Goal: Task Accomplishment & Management: Use online tool/utility

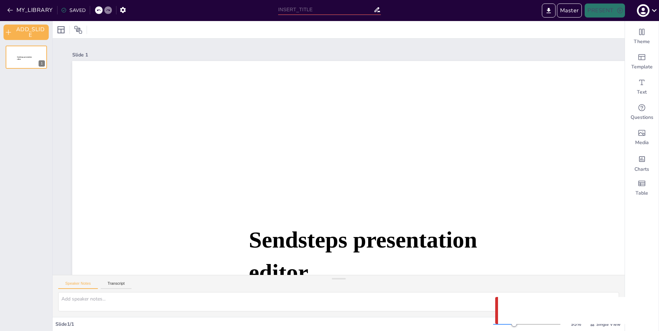
type input "Untitled presentation"
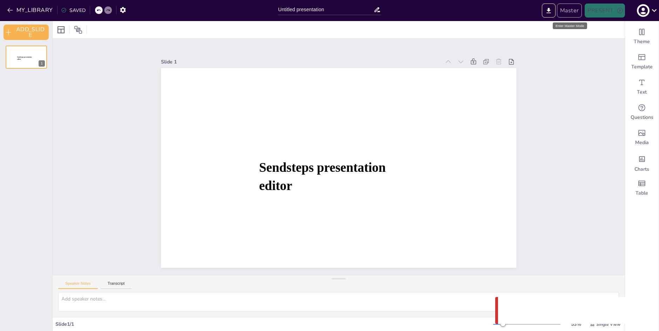
click at [568, 10] on button "Master" at bounding box center [569, 11] width 25 height 14
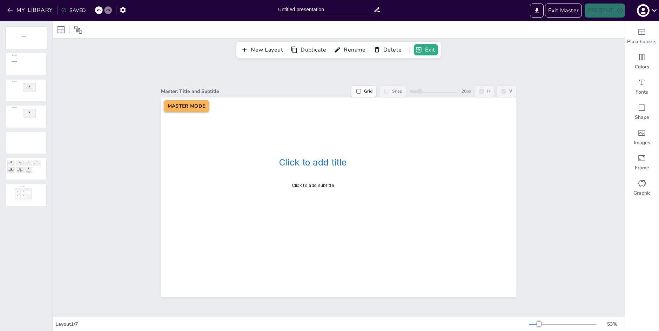
click at [30, 40] on div at bounding box center [26, 38] width 41 height 22
drag, startPoint x: 30, startPoint y: 38, endPoint x: 30, endPoint y: 59, distance: 20.7
click at [30, 38] on div at bounding box center [26, 38] width 40 height 22
click at [30, 65] on div at bounding box center [26, 64] width 41 height 22
click at [31, 95] on div at bounding box center [26, 90] width 41 height 22
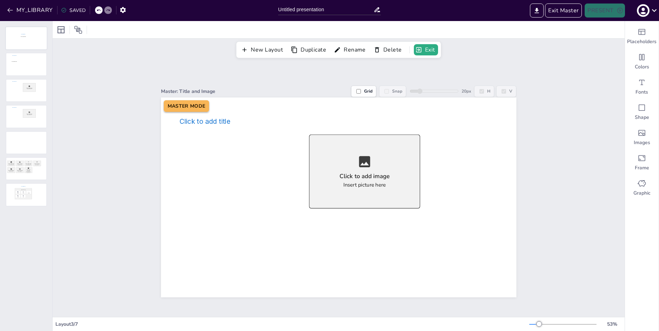
click at [31, 38] on div at bounding box center [26, 38] width 41 height 22
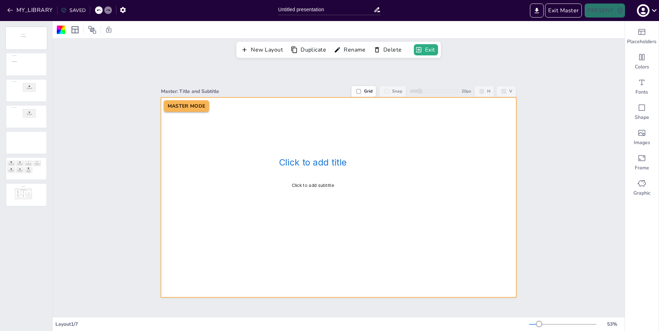
click at [21, 32] on div at bounding box center [26, 38] width 41 height 22
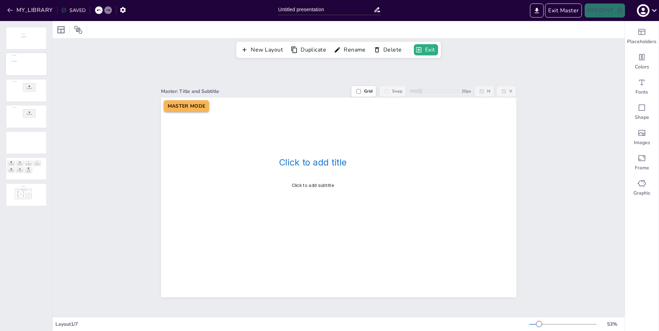
click at [27, 70] on div at bounding box center [26, 64] width 41 height 22
click at [29, 91] on div at bounding box center [26, 90] width 41 height 22
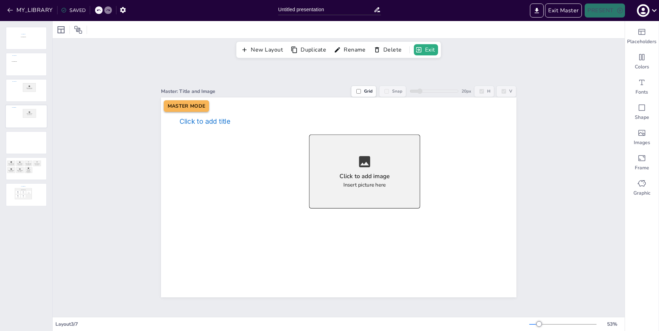
click at [29, 125] on div at bounding box center [26, 117] width 41 height 22
click at [30, 152] on div at bounding box center [26, 143] width 41 height 22
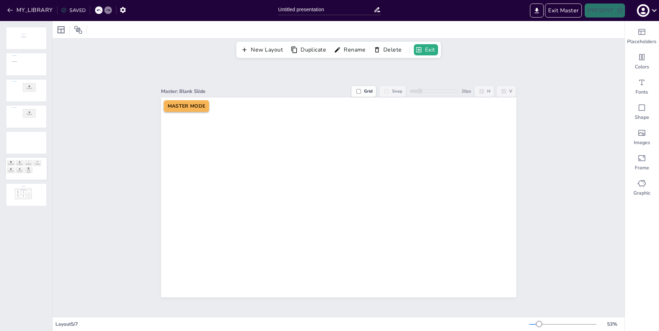
click at [27, 173] on div at bounding box center [26, 169] width 41 height 22
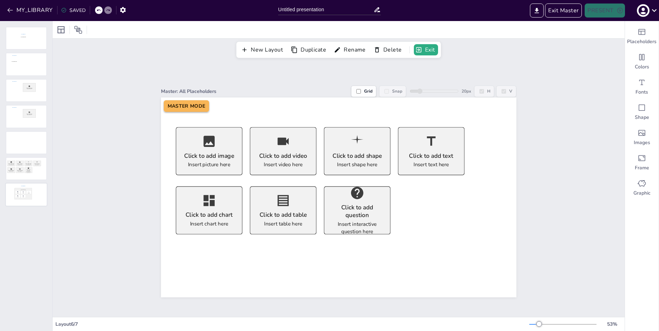
click at [26, 193] on div at bounding box center [26, 195] width 41 height 22
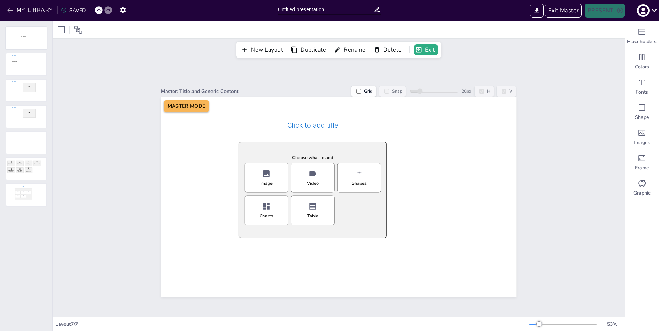
click at [21, 32] on div at bounding box center [26, 38] width 41 height 22
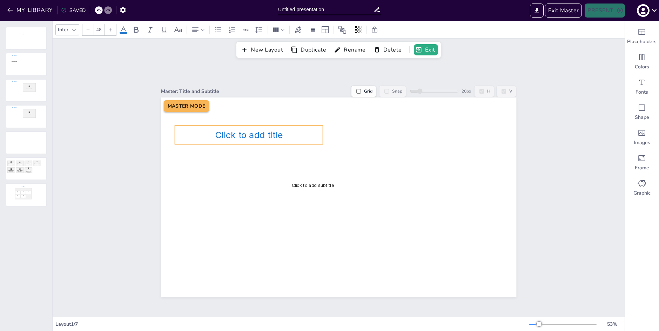
drag, startPoint x: 323, startPoint y: 164, endPoint x: 259, endPoint y: 136, distance: 69.5
click at [259, 136] on span "Click to add title" at bounding box center [249, 135] width 68 height 11
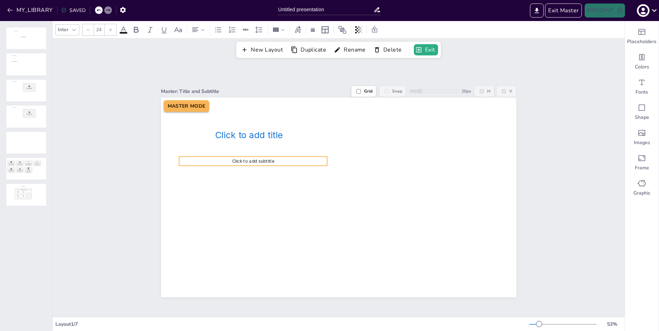
drag, startPoint x: 325, startPoint y: 182, endPoint x: 265, endPoint y: 158, distance: 64.4
click at [265, 158] on div "Click to add subtitle" at bounding box center [253, 161] width 148 height 9
click at [288, 126] on div "Click to add title" at bounding box center [249, 135] width 148 height 19
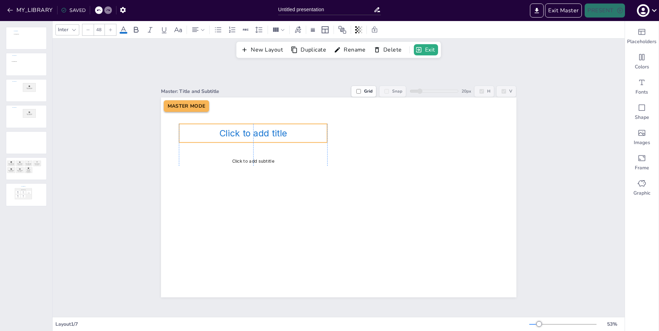
drag, startPoint x: 323, startPoint y: 135, endPoint x: 326, endPoint y: 133, distance: 3.8
click at [327, 133] on p "Click to add title" at bounding box center [253, 133] width 148 height 11
click at [328, 134] on div at bounding box center [330, 133] width 6 height 19
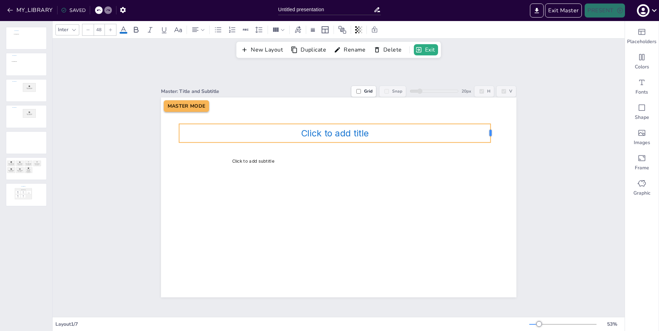
drag, startPoint x: 328, startPoint y: 134, endPoint x: 464, endPoint y: 129, distance: 136.3
click at [491, 132] on div at bounding box center [494, 133] width 6 height 19
drag, startPoint x: 422, startPoint y: 130, endPoint x: 427, endPoint y: 130, distance: 5.3
click at [427, 130] on p "Click to add title" at bounding box center [339, 133] width 310 height 11
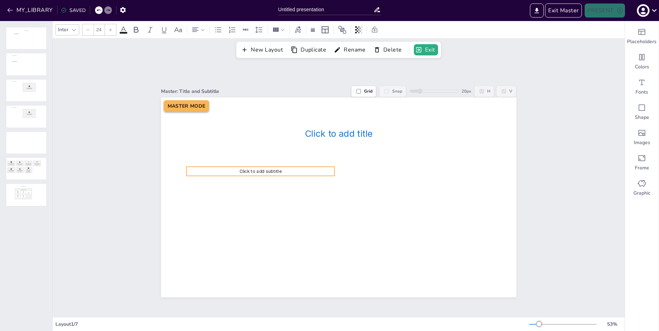
drag, startPoint x: 245, startPoint y: 164, endPoint x: 250, endPoint y: 174, distance: 11.8
click at [252, 174] on span "Click to add subtitle" at bounding box center [260, 171] width 42 height 5
click at [282, 177] on div at bounding box center [260, 180] width 148 height 6
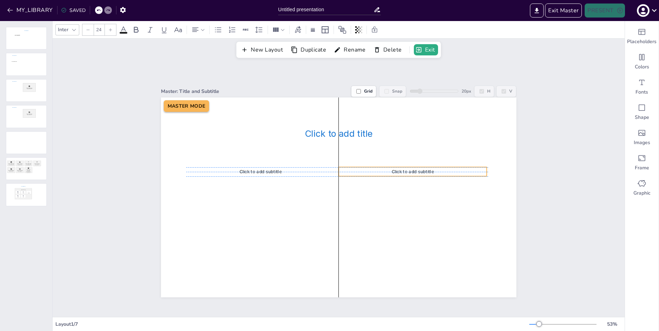
drag, startPoint x: 287, startPoint y: 174, endPoint x: 440, endPoint y: 175, distance: 153.7
click at [440, 175] on div "Click to add subtitle" at bounding box center [413, 171] width 148 height 9
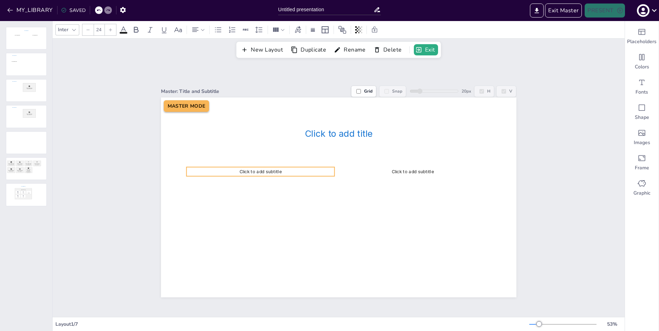
click at [237, 173] on p "Click to add subtitle" at bounding box center [260, 172] width 148 height 6
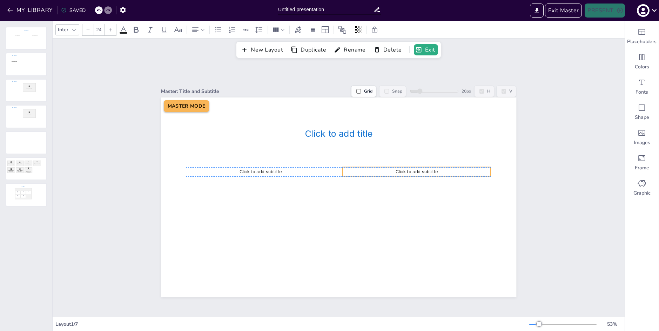
drag, startPoint x: 385, startPoint y: 172, endPoint x: 389, endPoint y: 172, distance: 3.9
click at [389, 172] on p "Click to add subtitle" at bounding box center [417, 172] width 148 height 6
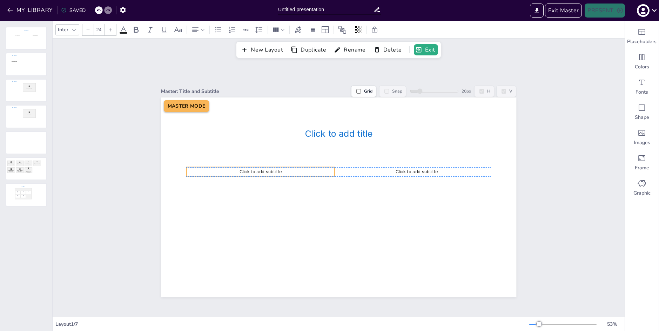
click at [312, 175] on div "Click to add subtitle" at bounding box center [260, 171] width 148 height 9
click at [407, 176] on div "Click to add subtitle" at bounding box center [417, 171] width 148 height 9
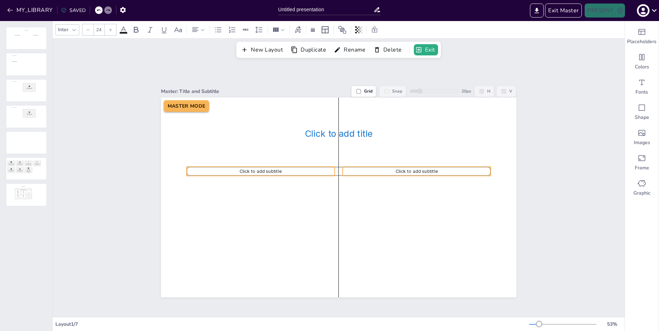
drag, startPoint x: 402, startPoint y: 173, endPoint x: 393, endPoint y: 173, distance: 8.1
click at [401, 173] on span "Click to add subtitle" at bounding box center [417, 171] width 42 height 5
click at [304, 172] on p "Click to add subtitle" at bounding box center [261, 171] width 148 height 6
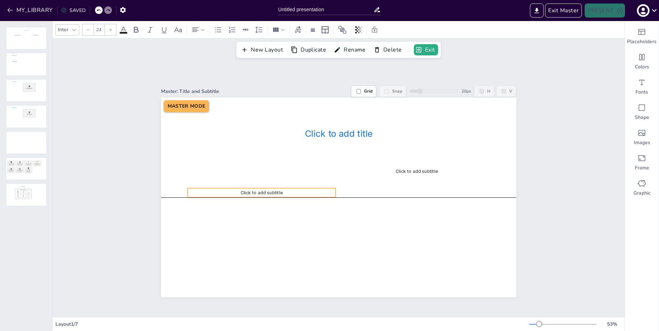
drag, startPoint x: 260, startPoint y: 175, endPoint x: 261, endPoint y: 194, distance: 18.3
click at [261, 194] on div "Click to add subtitle" at bounding box center [262, 192] width 148 height 9
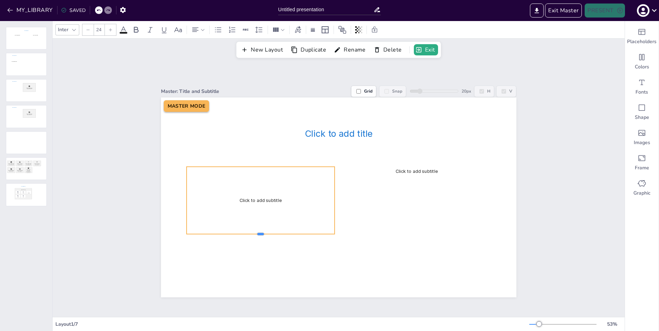
drag, startPoint x: 260, startPoint y: 176, endPoint x: 262, endPoint y: 237, distance: 60.7
click at [262, 237] on div at bounding box center [261, 237] width 148 height 6
type input "24"
click at [422, 171] on span "Click to add subtitle" at bounding box center [417, 171] width 42 height 5
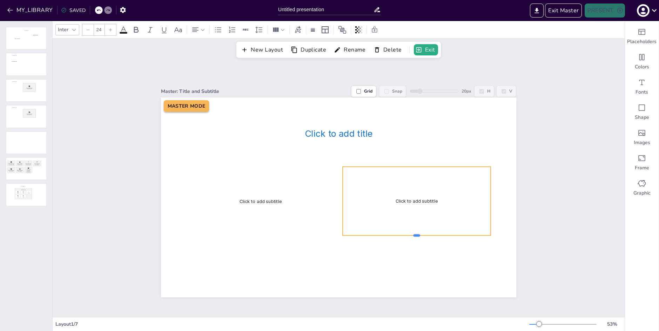
drag, startPoint x: 417, startPoint y: 176, endPoint x: 419, endPoint y: 235, distance: 58.7
click at [419, 236] on div at bounding box center [417, 239] width 148 height 6
click at [418, 98] on div "Click to add title Click to add subtitle Click to add subtitle" at bounding box center [339, 98] width 356 height 0
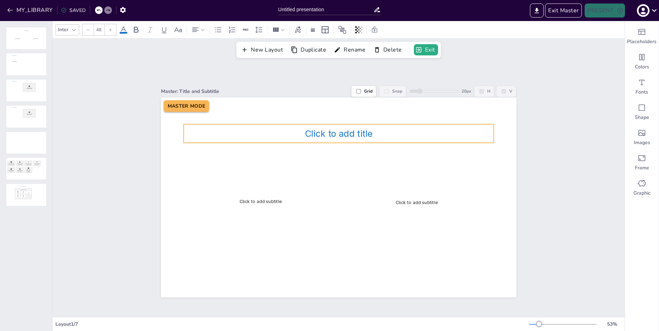
click at [340, 139] on div "Click to add title" at bounding box center [339, 133] width 310 height 19
drag, startPoint x: 353, startPoint y: 139, endPoint x: 353, endPoint y: 143, distance: 4.2
click at [353, 143] on span "Click to add title" at bounding box center [339, 137] width 68 height 11
click at [300, 32] on icon at bounding box center [298, 29] width 6 height 7
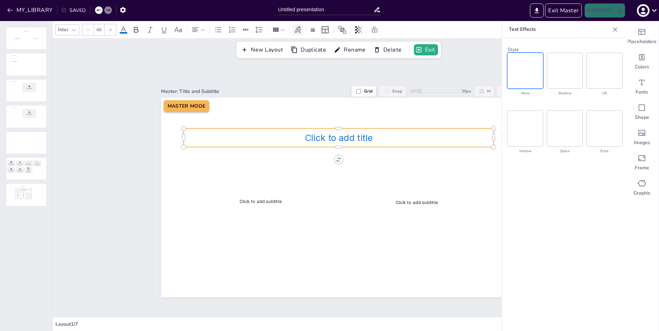
click at [300, 31] on icon at bounding box center [298, 29] width 6 height 7
click at [617, 31] on icon at bounding box center [615, 29] width 7 height 7
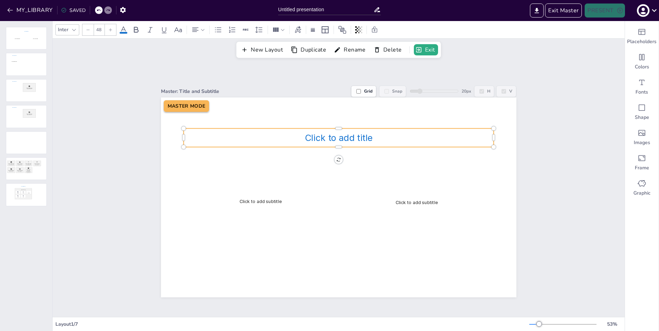
click at [125, 29] on icon at bounding box center [123, 29] width 6 height 7
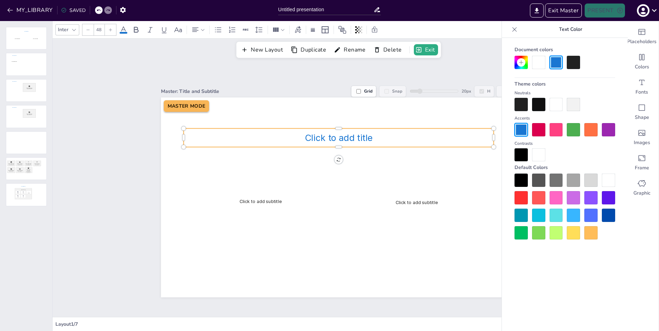
click at [513, 29] on icon at bounding box center [514, 29] width 7 height 7
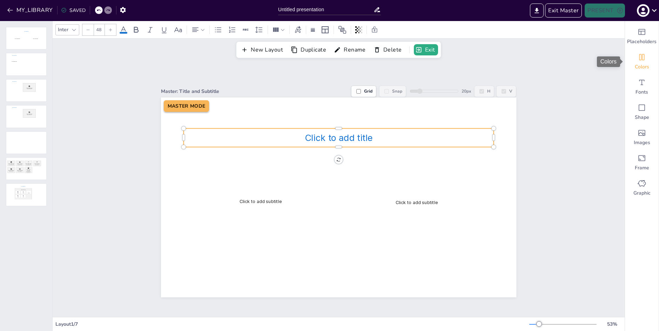
click at [643, 59] on icon "Colors" at bounding box center [642, 57] width 5 height 6
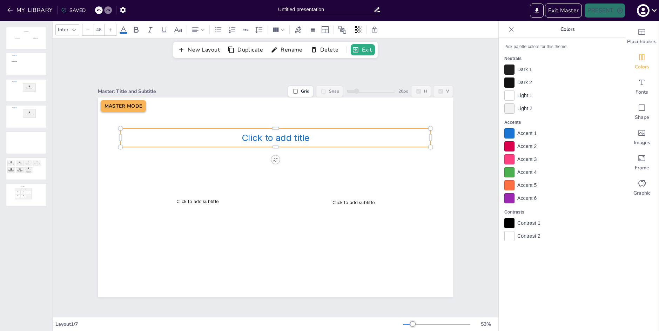
click at [510, 29] on icon at bounding box center [511, 29] width 7 height 7
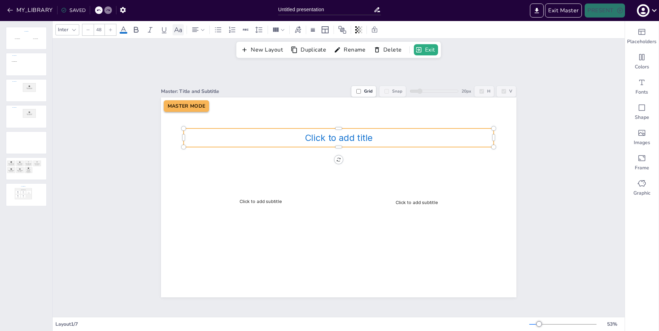
click at [178, 29] on icon at bounding box center [178, 30] width 8 height 8
click at [462, 134] on p "Click to add title" at bounding box center [339, 138] width 310 height 11
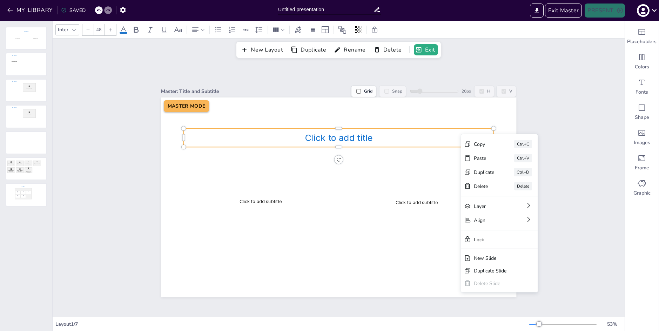
click at [448, 134] on p "Click to add title" at bounding box center [339, 138] width 310 height 11
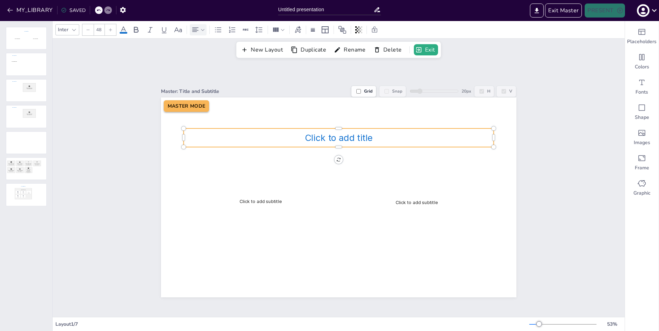
click at [203, 28] on icon at bounding box center [202, 29] width 5 height 5
click at [200, 29] on icon at bounding box center [202, 29] width 5 height 5
click at [295, 32] on icon at bounding box center [298, 30] width 8 height 8
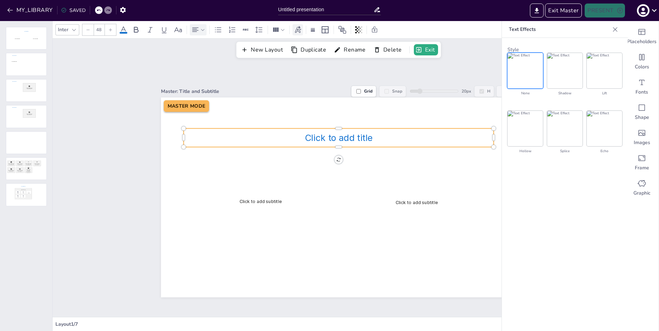
click at [298, 31] on icon at bounding box center [298, 30] width 8 height 8
drag, startPoint x: 617, startPoint y: 28, endPoint x: 572, endPoint y: 43, distance: 47.1
click at [617, 28] on icon at bounding box center [615, 29] width 7 height 7
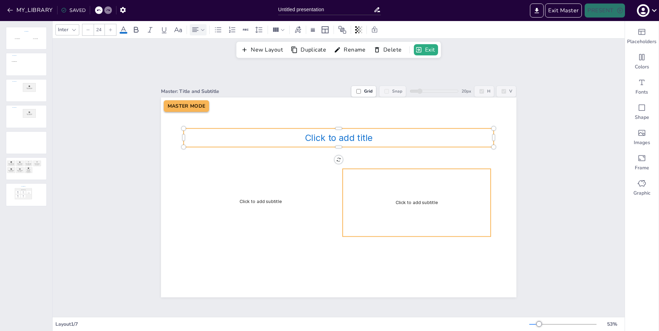
click at [404, 189] on div "Click to add subtitle" at bounding box center [417, 203] width 148 height 68
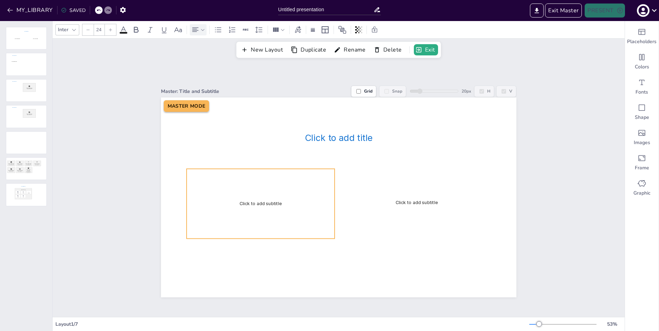
click at [288, 193] on div "Click to add subtitle" at bounding box center [261, 204] width 148 height 70
click at [414, 177] on p "Click to add subtitle" at bounding box center [417, 174] width 148 height 6
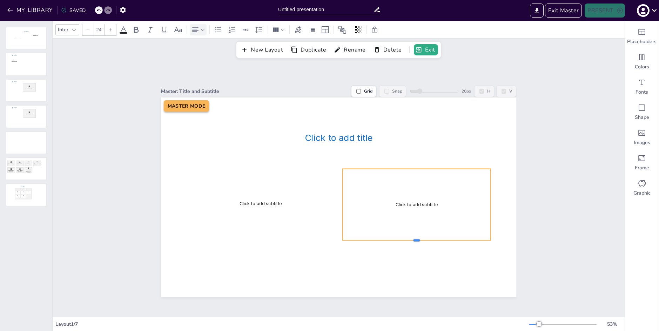
drag, startPoint x: 418, startPoint y: 179, endPoint x: 413, endPoint y: 240, distance: 61.6
click at [413, 241] on div at bounding box center [417, 244] width 148 height 6
type input "24"
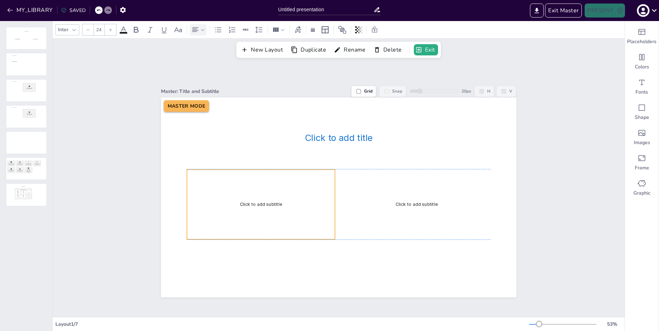
click at [277, 197] on div "Click to add subtitle" at bounding box center [261, 205] width 148 height 70
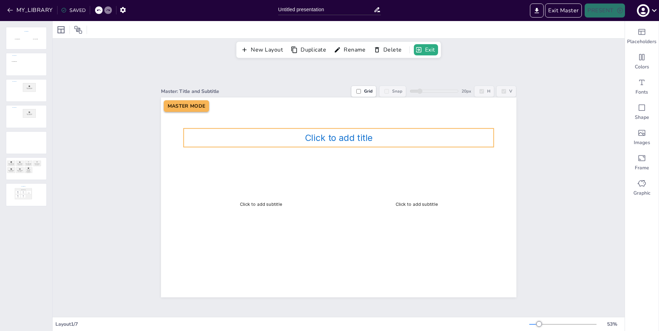
click at [357, 137] on span "Click to add title" at bounding box center [339, 137] width 68 height 11
click at [387, 140] on p "Click to add title" at bounding box center [339, 138] width 310 height 11
click at [358, 31] on icon at bounding box center [357, 30] width 1 height 4
drag, startPoint x: 360, startPoint y: 29, endPoint x: 355, endPoint y: 30, distance: 5.7
click at [360, 29] on icon at bounding box center [359, 29] width 7 height 7
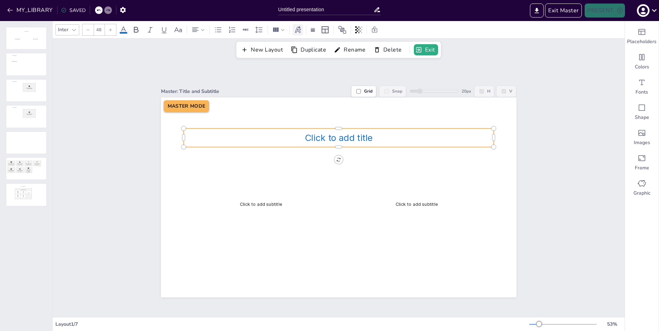
click at [299, 29] on icon at bounding box center [298, 30] width 8 height 8
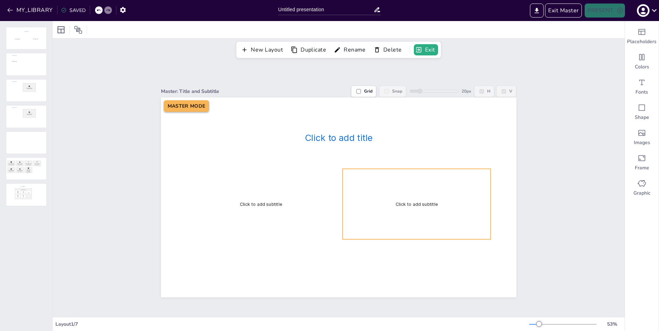
click at [403, 217] on div "Click to add subtitle" at bounding box center [417, 204] width 148 height 71
click at [404, 214] on div "Click to add subtitle" at bounding box center [420, 205] width 148 height 71
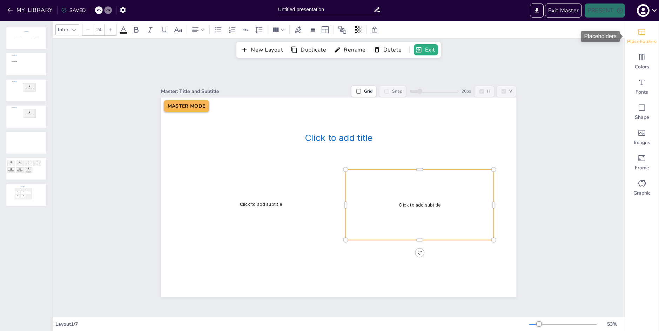
click at [648, 36] on div "Placeholders" at bounding box center [642, 36] width 34 height 25
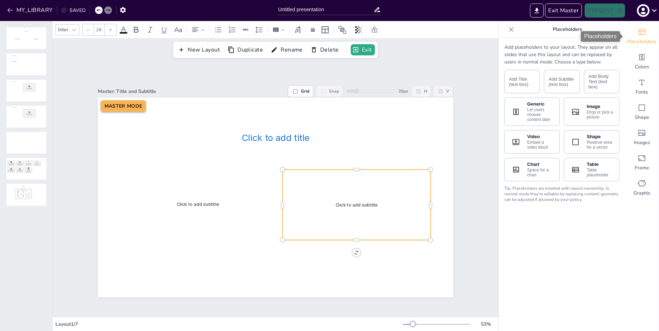
click at [648, 36] on div "Placeholders" at bounding box center [642, 36] width 34 height 25
click at [645, 59] on icon "Colors" at bounding box center [642, 57] width 8 height 8
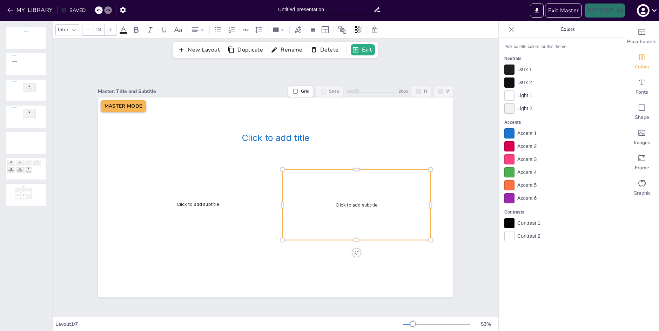
click at [510, 149] on div at bounding box center [510, 146] width 10 height 10
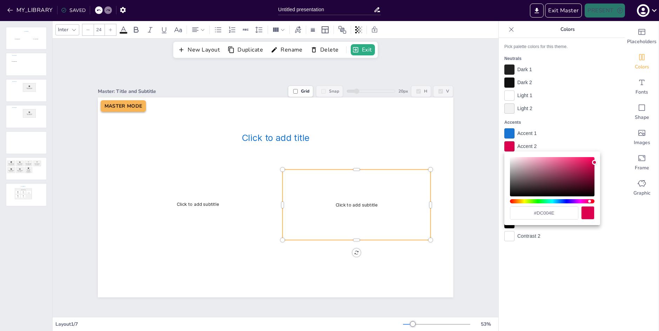
click at [510, 149] on div at bounding box center [329, 165] width 659 height 331
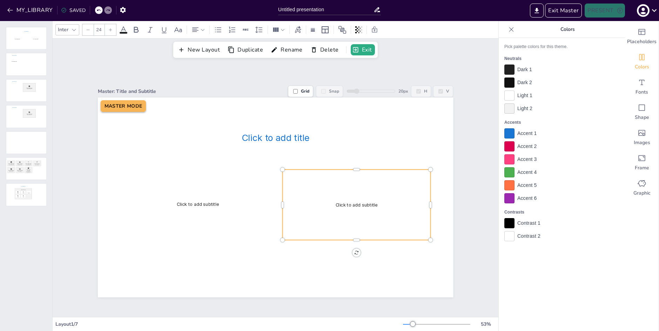
click at [512, 31] on icon at bounding box center [511, 29] width 7 height 7
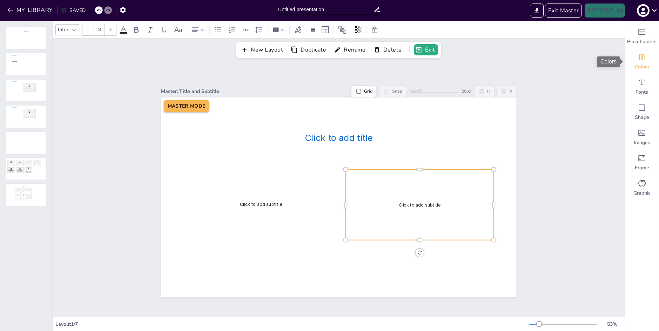
click at [645, 62] on div "Colors" at bounding box center [642, 61] width 34 height 25
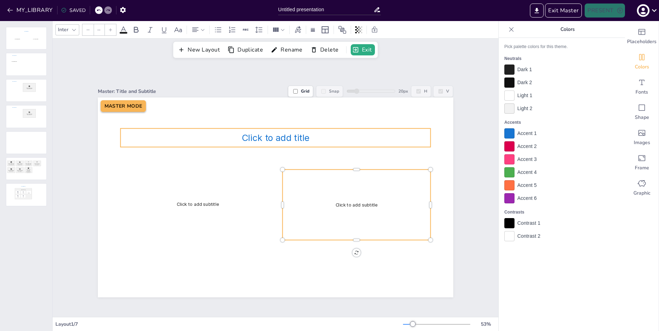
type input "48"
click at [305, 138] on span "Click to add title" at bounding box center [275, 137] width 68 height 11
click at [512, 82] on div at bounding box center [510, 83] width 10 height 10
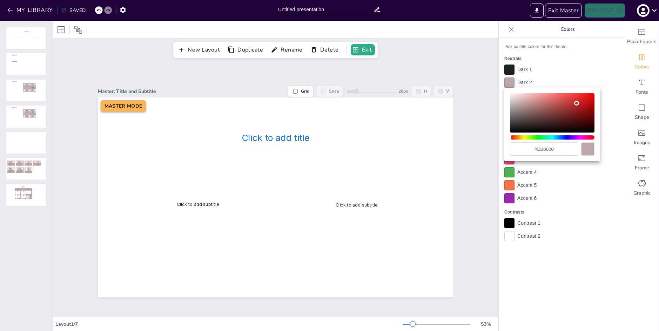
type input "#ff0000"
drag, startPoint x: 570, startPoint y: 106, endPoint x: 605, endPoint y: 87, distance: 40.2
click at [609, 86] on div "#ff0000" at bounding box center [329, 165] width 659 height 331
click at [511, 69] on div at bounding box center [329, 165] width 659 height 331
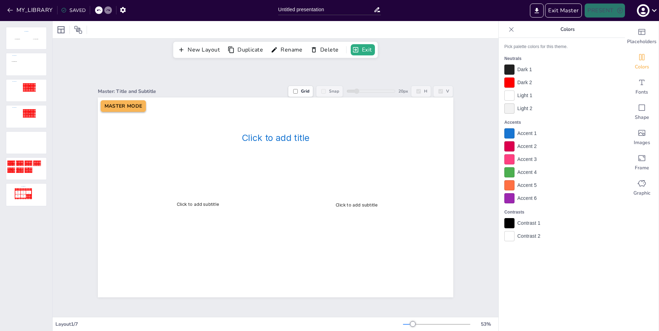
click at [510, 66] on div at bounding box center [510, 70] width 10 height 10
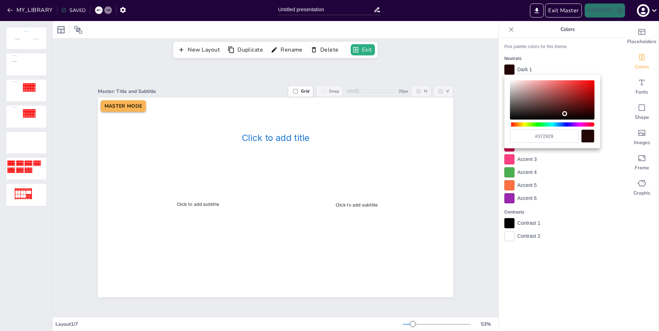
type input "#392e2e"
drag, startPoint x: 543, startPoint y: 100, endPoint x: 525, endPoint y: 111, distance: 21.1
click at [525, 111] on div "Color" at bounding box center [552, 99] width 85 height 39
click at [550, 50] on div at bounding box center [329, 165] width 659 height 331
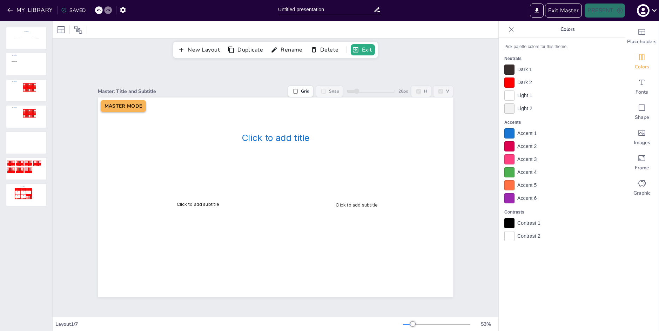
click at [510, 96] on div at bounding box center [510, 96] width 10 height 10
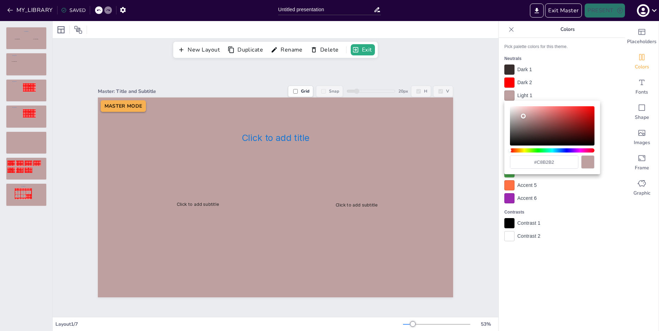
type input "#cbb7b7"
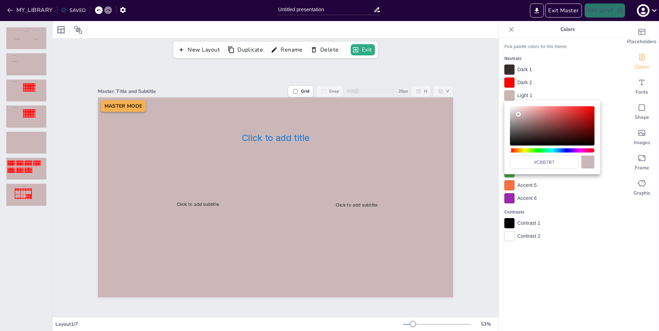
drag, startPoint x: 519, startPoint y: 121, endPoint x: 518, endPoint y: 114, distance: 6.5
click at [518, 114] on div "Color" at bounding box center [552, 125] width 85 height 39
drag, startPoint x: 568, startPoint y: 86, endPoint x: 552, endPoint y: 92, distance: 16.9
click at [566, 87] on div at bounding box center [329, 165] width 659 height 331
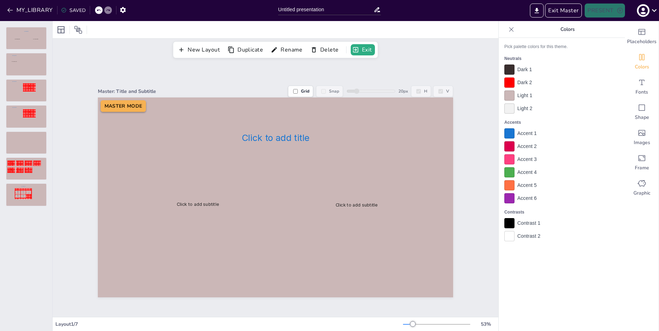
click at [511, 110] on div at bounding box center [510, 109] width 10 height 10
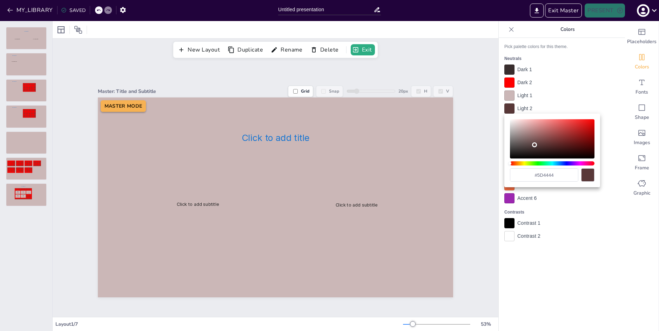
type input "#5d4343"
drag, startPoint x: 526, startPoint y: 133, endPoint x: 531, endPoint y: 144, distance: 12.3
click at [531, 144] on div "Color" at bounding box center [552, 138] width 85 height 39
click at [582, 85] on div at bounding box center [329, 165] width 659 height 331
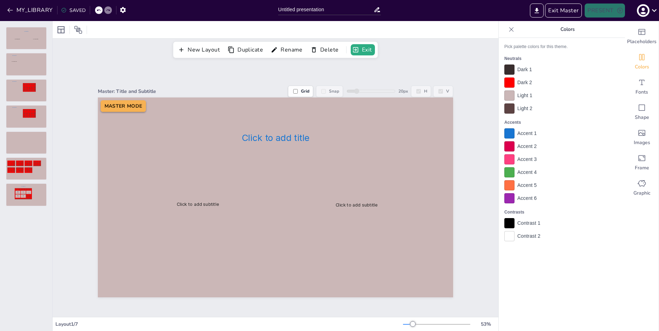
click at [514, 224] on div at bounding box center [510, 223] width 10 height 10
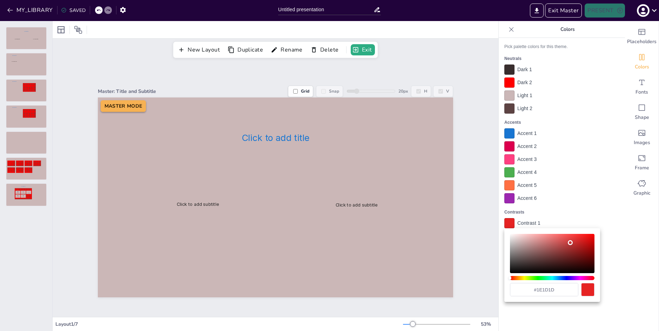
type input "#0e0e0e"
drag, startPoint x: 529, startPoint y: 262, endPoint x: 505, endPoint y: 268, distance: 24.3
click at [502, 271] on div "#0e0e0e" at bounding box center [329, 165] width 659 height 331
drag, startPoint x: 590, startPoint y: 205, endPoint x: 556, endPoint y: 228, distance: 40.9
click at [589, 206] on div at bounding box center [329, 165] width 659 height 331
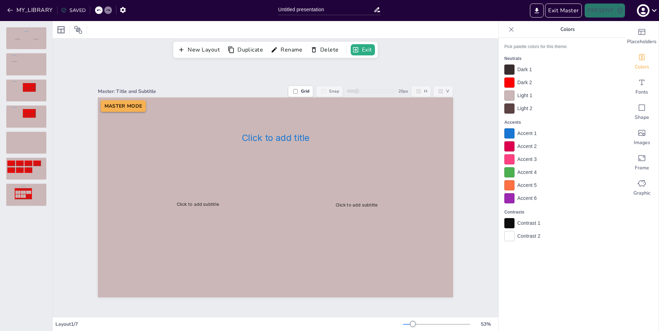
click at [515, 238] on div at bounding box center [510, 236] width 10 height 10
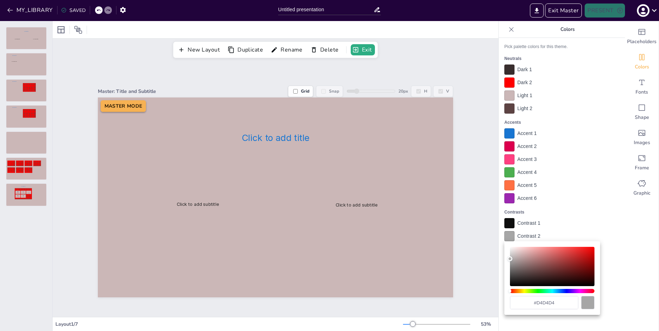
type input "#dbdbdb"
drag, startPoint x: 532, startPoint y: 270, endPoint x: 501, endPoint y: 253, distance: 35.5
click at [501, 253] on div "#dbdbdb" at bounding box center [329, 165] width 659 height 331
click at [585, 190] on div at bounding box center [329, 165] width 659 height 331
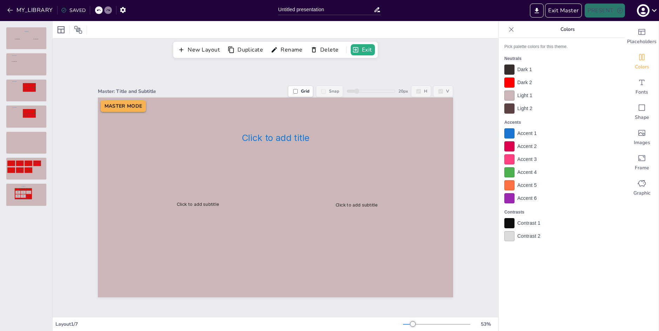
click at [507, 131] on div at bounding box center [510, 133] width 10 height 10
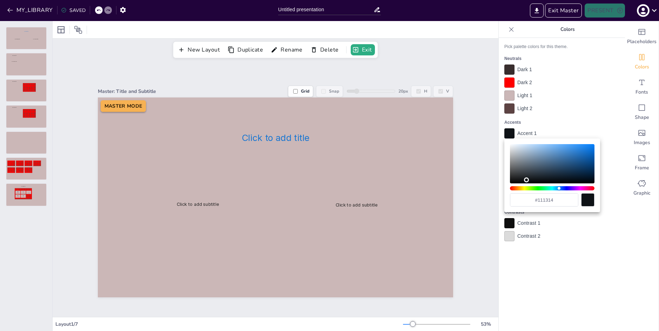
drag, startPoint x: 550, startPoint y: 162, endPoint x: 524, endPoint y: 180, distance: 31.5
click at [524, 180] on div "Color" at bounding box center [552, 163] width 85 height 39
click at [512, 181] on div "Color" at bounding box center [552, 163] width 85 height 39
type input "#111212"
click at [514, 181] on div "Color" at bounding box center [511, 180] width 5 height 5
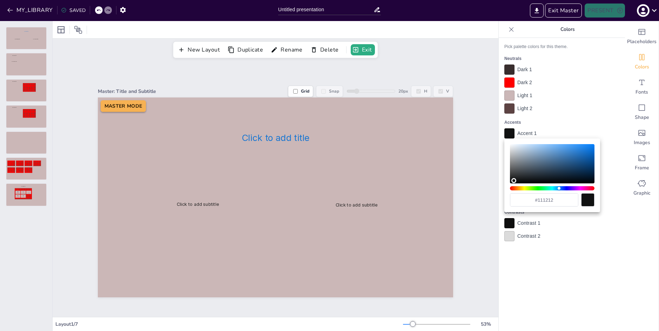
click at [592, 94] on div at bounding box center [329, 165] width 659 height 331
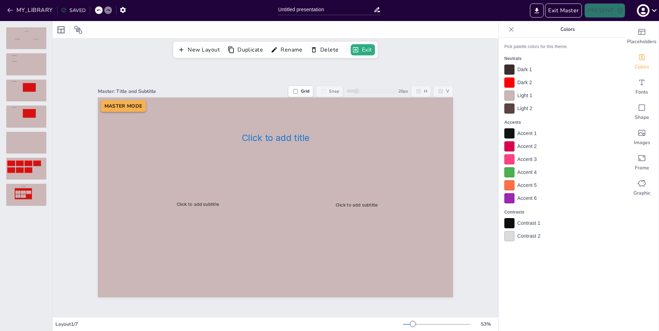
click at [607, 68] on div "Dark 1" at bounding box center [562, 70] width 115 height 10
click at [27, 37] on div at bounding box center [26, 38] width 41 height 22
click at [29, 67] on div at bounding box center [26, 64] width 41 height 22
click at [30, 96] on div at bounding box center [26, 90] width 41 height 22
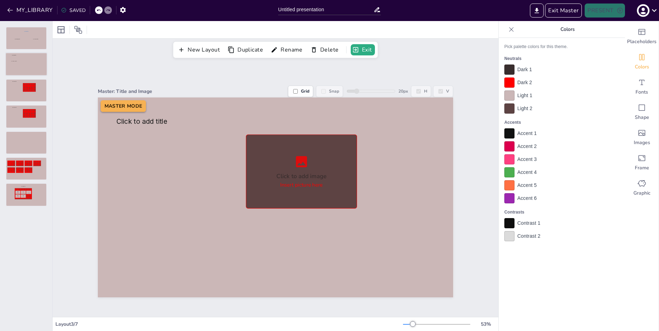
click at [25, 56] on div at bounding box center [26, 64] width 41 height 22
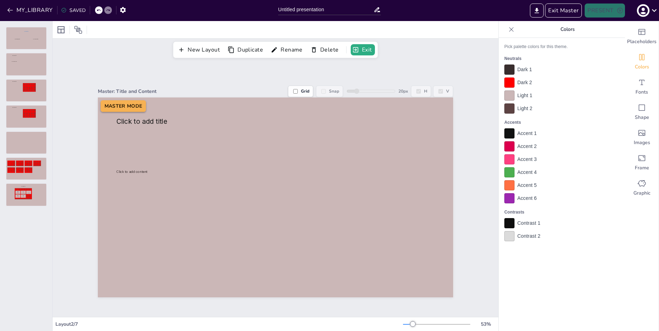
click at [512, 83] on div at bounding box center [510, 83] width 10 height 10
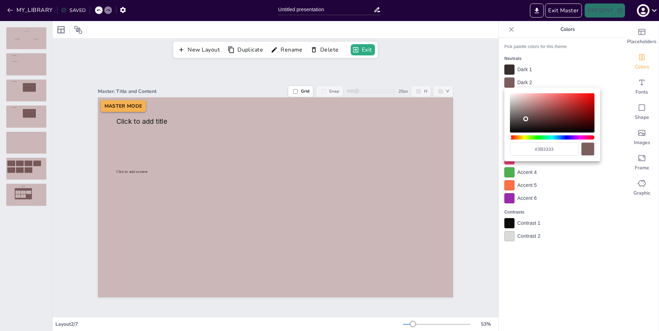
type input "#171717"
drag, startPoint x: 530, startPoint y: 113, endPoint x: 537, endPoint y: 129, distance: 17.9
click at [511, 129] on div "Color" at bounding box center [552, 112] width 85 height 39
click at [509, 70] on div at bounding box center [329, 165] width 659 height 331
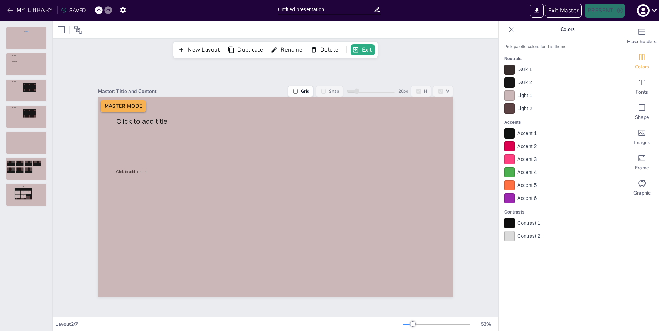
click at [511, 69] on div at bounding box center [510, 70] width 10 height 10
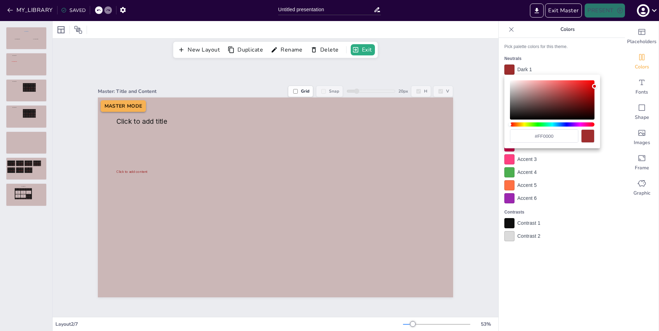
drag, startPoint x: 554, startPoint y: 97, endPoint x: 597, endPoint y: 81, distance: 46.5
click at [598, 80] on div "#ff0000" at bounding box center [329, 165] width 659 height 331
drag, startPoint x: 583, startPoint y: 82, endPoint x: 593, endPoint y: 80, distance: 10.0
click at [594, 79] on div "#ff0000" at bounding box center [329, 165] width 659 height 331
type input "#f40101"
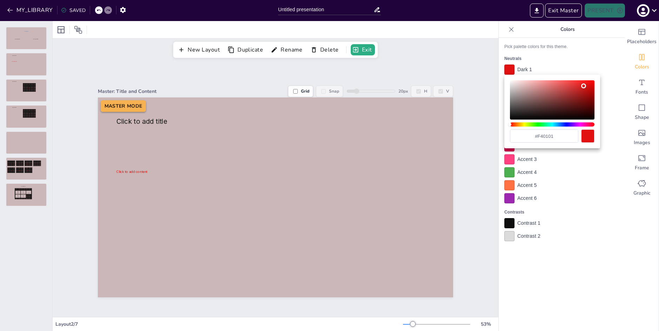
click at [585, 84] on div "Color" at bounding box center [584, 86] width 5 height 5
click at [578, 62] on div at bounding box center [329, 165] width 659 height 331
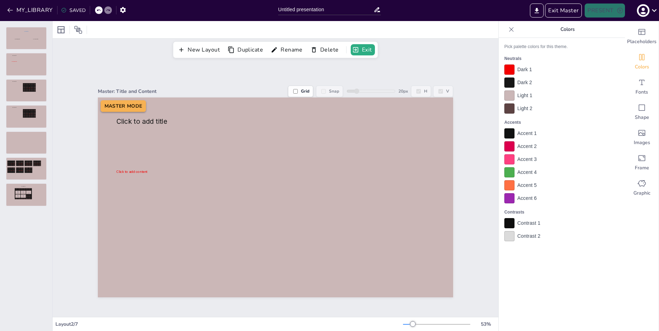
click at [510, 92] on div at bounding box center [510, 96] width 10 height 10
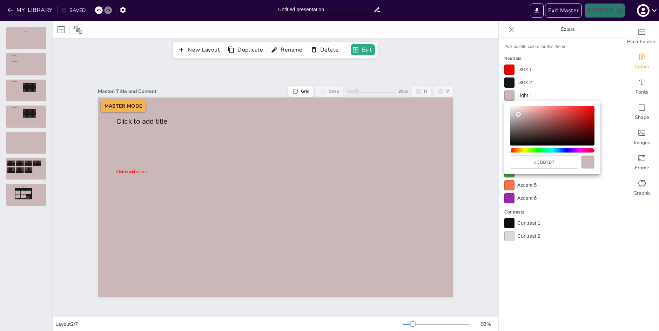
drag, startPoint x: 585, startPoint y: 62, endPoint x: 560, endPoint y: 90, distance: 37.3
click at [583, 64] on div at bounding box center [329, 165] width 659 height 331
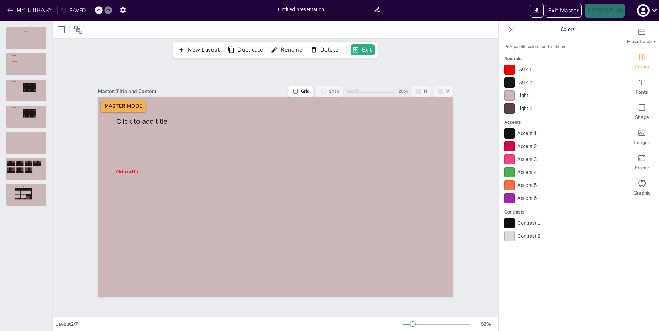
click at [512, 109] on div at bounding box center [510, 109] width 10 height 10
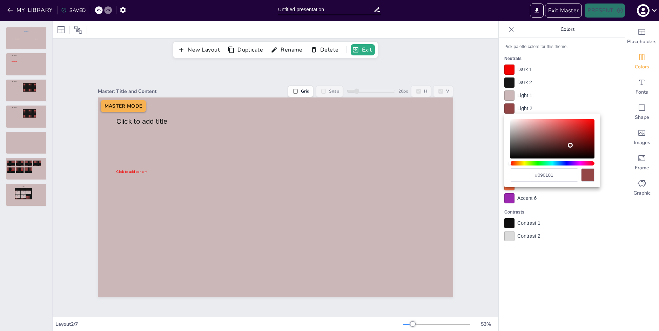
drag, startPoint x: 531, startPoint y: 132, endPoint x: 578, endPoint y: 157, distance: 53.2
click at [578, 157] on div "Color" at bounding box center [552, 138] width 85 height 39
drag, startPoint x: 570, startPoint y: 150, endPoint x: 512, endPoint y: 119, distance: 64.8
click at [512, 119] on div "Color" at bounding box center [552, 138] width 85 height 39
drag, startPoint x: 532, startPoint y: 126, endPoint x: 542, endPoint y: 131, distance: 11.0
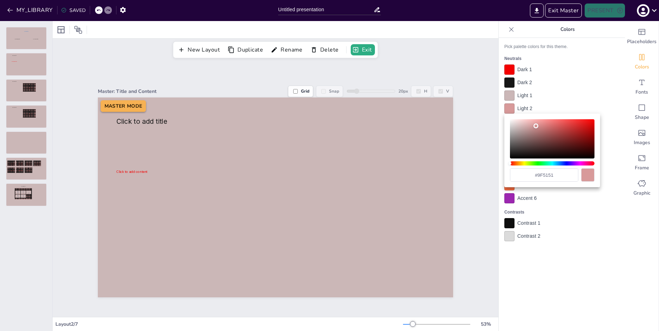
click at [547, 134] on div "Color" at bounding box center [552, 138] width 85 height 39
type input "#d4bdbd"
click at [518, 126] on div "Color" at bounding box center [552, 138] width 85 height 39
click at [573, 85] on div at bounding box center [329, 165] width 659 height 331
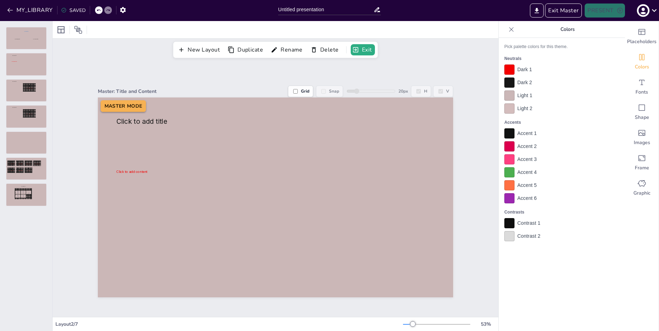
click at [509, 81] on div at bounding box center [510, 83] width 10 height 10
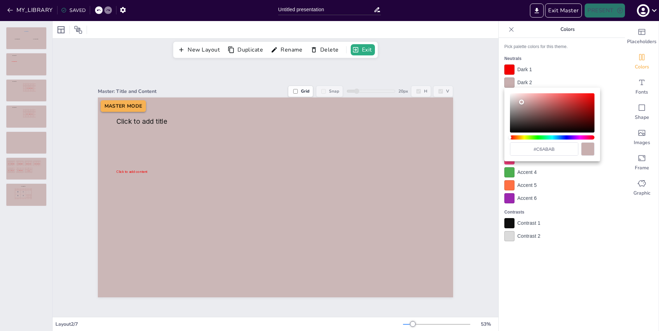
type input "#c6aaaa"
drag, startPoint x: 518, startPoint y: 111, endPoint x: 526, endPoint y: 96, distance: 17.0
click at [521, 102] on div "Color" at bounding box center [552, 112] width 85 height 39
drag, startPoint x: 556, startPoint y: 76, endPoint x: 543, endPoint y: 78, distance: 13.5
click at [555, 77] on div at bounding box center [329, 165] width 659 height 331
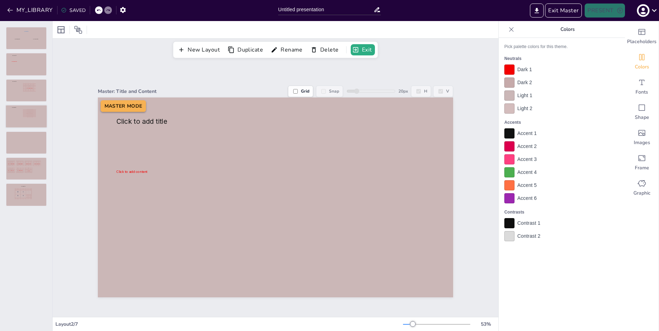
click at [16, 106] on div at bounding box center [26, 117] width 41 height 22
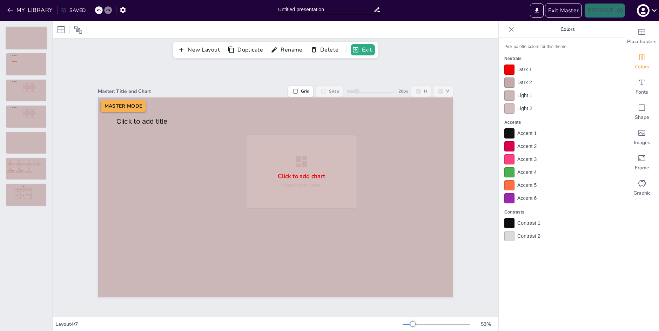
click at [37, 42] on div at bounding box center [26, 38] width 41 height 22
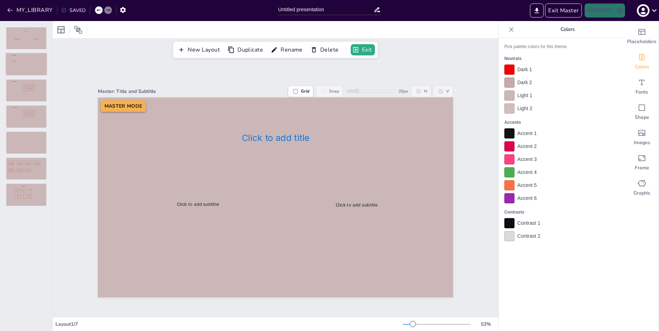
click at [31, 73] on div at bounding box center [26, 64] width 41 height 22
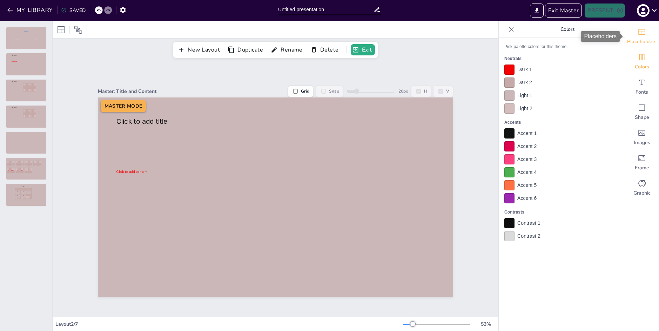
click at [650, 45] on span "Placeholders" at bounding box center [642, 41] width 29 height 7
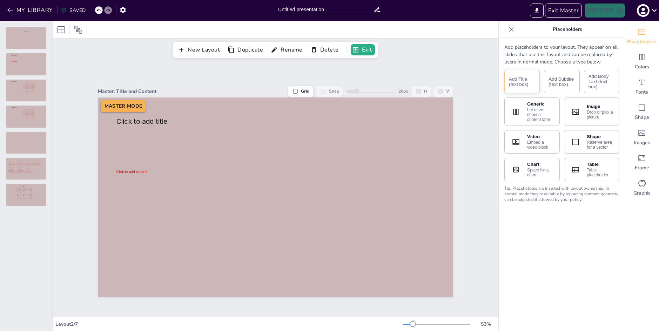
click at [526, 82] on button "Add Title (text box)" at bounding box center [522, 82] width 35 height 24
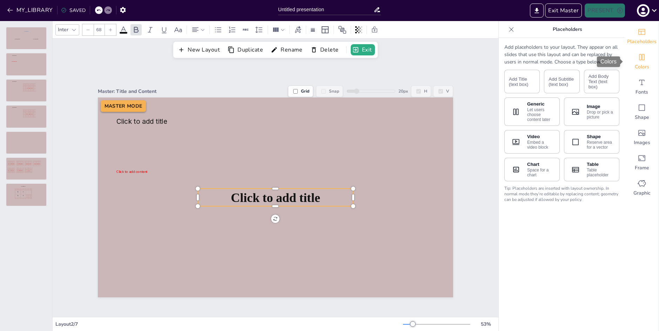
click at [642, 69] on span "Colors" at bounding box center [642, 67] width 14 height 7
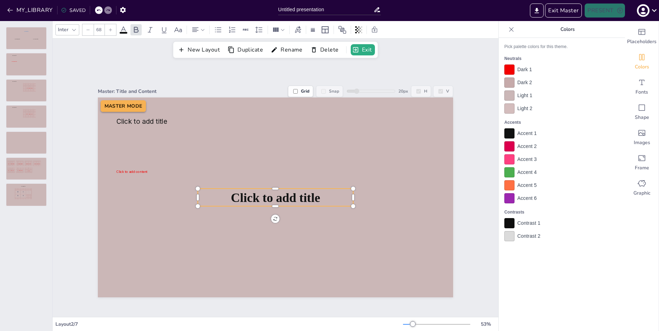
click at [511, 133] on div at bounding box center [510, 133] width 10 height 10
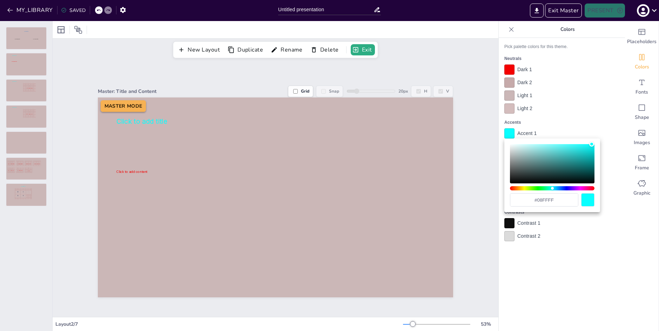
click at [583, 144] on div "Color" at bounding box center [552, 163] width 85 height 39
drag, startPoint x: 577, startPoint y: 146, endPoint x: 563, endPoint y: 154, distance: 16.8
click at [556, 158] on div "Color" at bounding box center [552, 163] width 85 height 39
type input "#0bf8f8"
drag, startPoint x: 562, startPoint y: 152, endPoint x: 581, endPoint y: 138, distance: 23.2
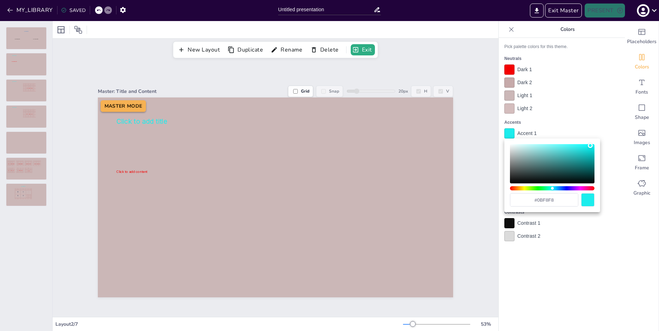
click at [581, 146] on div "Color" at bounding box center [552, 163] width 85 height 39
click at [581, 124] on div at bounding box center [329, 165] width 659 height 331
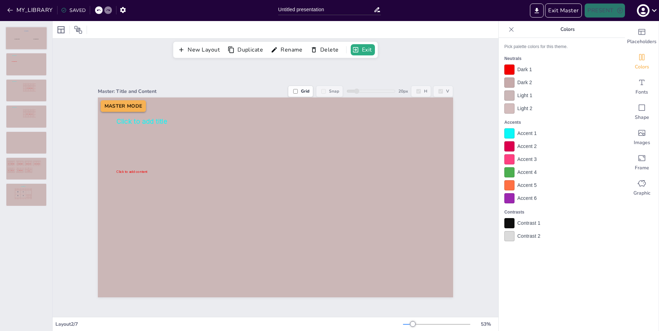
click at [29, 40] on div at bounding box center [26, 38] width 41 height 22
click at [28, 67] on div at bounding box center [26, 64] width 41 height 22
click at [27, 32] on div at bounding box center [26, 38] width 41 height 22
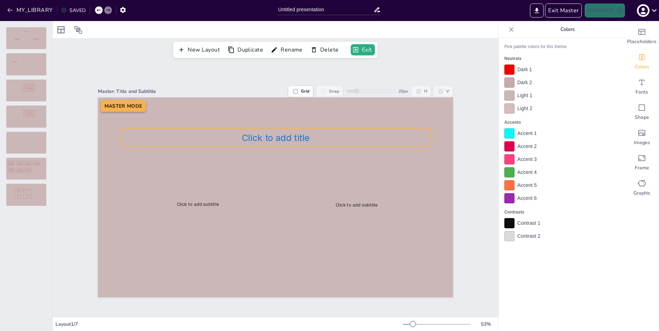
click at [308, 137] on span "Click to add title" at bounding box center [275, 137] width 68 height 11
click at [505, 132] on div at bounding box center [510, 133] width 10 height 10
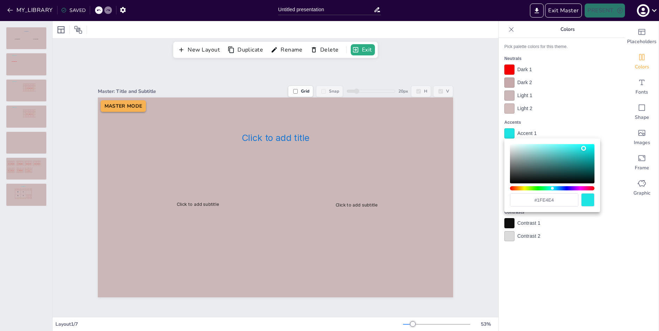
drag, startPoint x: 565, startPoint y: 160, endPoint x: 575, endPoint y: 148, distance: 15.2
click at [575, 148] on div "Color" at bounding box center [552, 163] width 85 height 39
drag, startPoint x: 575, startPoint y: 149, endPoint x: 557, endPoint y: 152, distance: 18.6
click at [581, 151] on div "Color" at bounding box center [583, 148] width 5 height 5
click at [581, 150] on div "Color" at bounding box center [552, 163] width 85 height 39
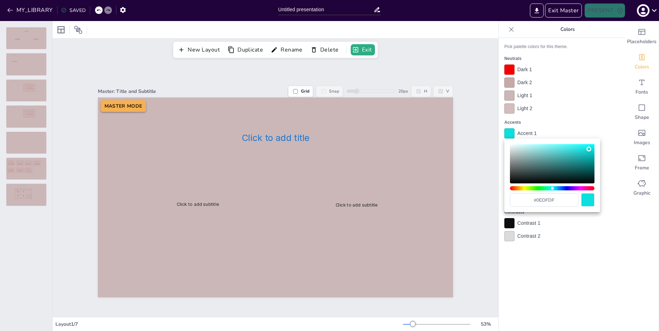
type input "#0edddd"
click at [587, 150] on div "Color" at bounding box center [589, 149] width 5 height 5
drag, startPoint x: 287, startPoint y: 134, endPoint x: 291, endPoint y: 140, distance: 6.9
click at [287, 134] on div at bounding box center [329, 165] width 659 height 331
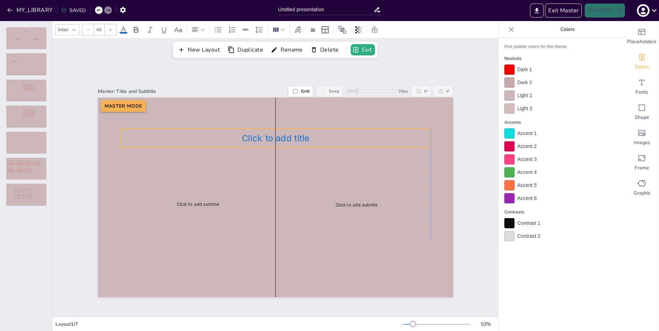
click at [305, 139] on span "Click to add title" at bounding box center [275, 138] width 68 height 11
click at [306, 136] on span "Click to add title" at bounding box center [279, 134] width 68 height 11
click at [305, 136] on span "Click to add title" at bounding box center [275, 136] width 68 height 11
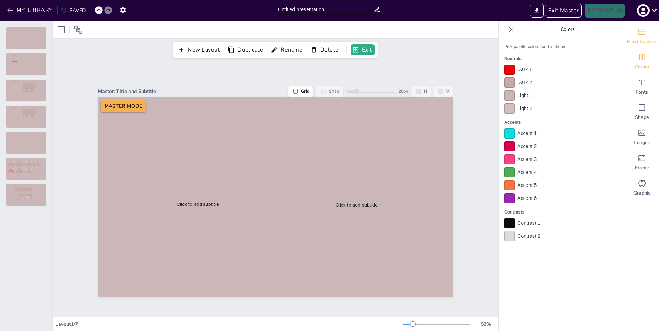
click at [644, 39] on span "Placeholders" at bounding box center [642, 41] width 29 height 7
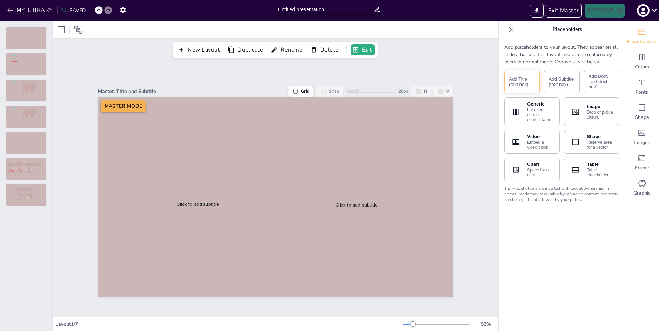
drag, startPoint x: 508, startPoint y: 82, endPoint x: 511, endPoint y: 82, distance: 3.5
click at [508, 82] on button "Add Title (text box)" at bounding box center [522, 82] width 35 height 24
click at [520, 81] on button "Add Title (text box)" at bounding box center [522, 82] width 35 height 24
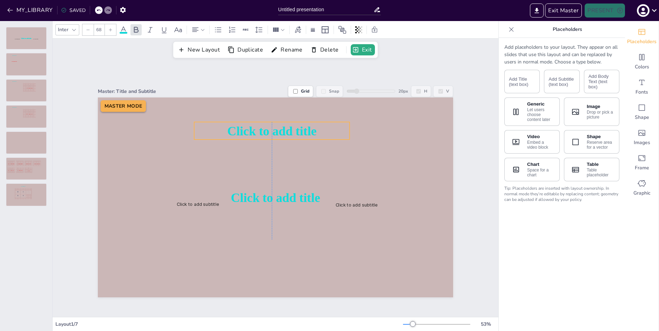
drag, startPoint x: 304, startPoint y: 195, endPoint x: 298, endPoint y: 129, distance: 66.9
click at [298, 129] on span "Click to add title" at bounding box center [271, 130] width 89 height 15
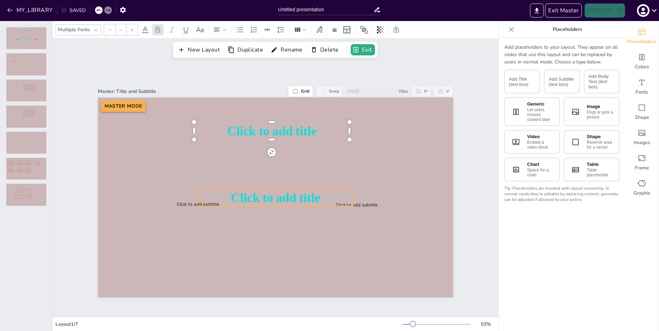
type input "68"
click at [316, 198] on span "Click to add title" at bounding box center [275, 197] width 89 height 15
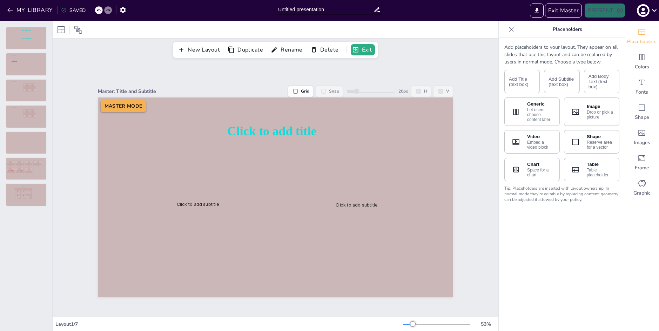
drag, startPoint x: 510, startPoint y: 29, endPoint x: 524, endPoint y: 36, distance: 15.9
click at [510, 29] on icon at bounding box center [511, 29] width 7 height 7
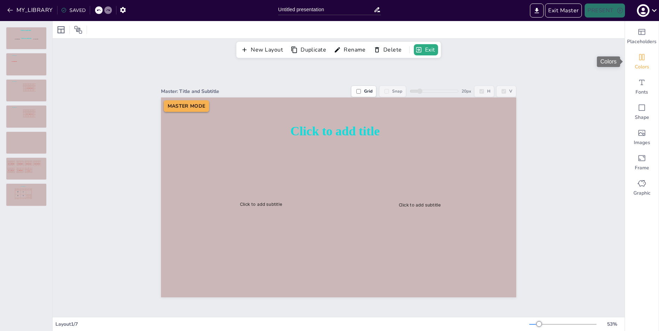
click at [645, 69] on span "Colors" at bounding box center [642, 67] width 14 height 7
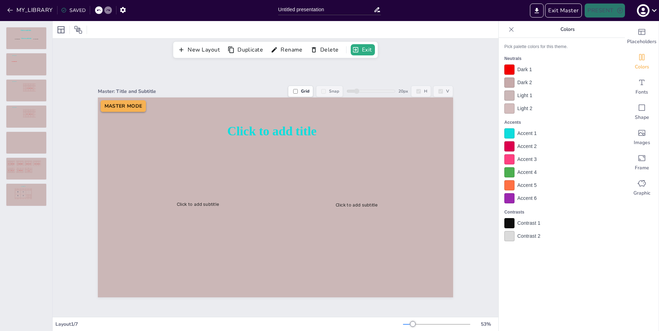
click at [513, 139] on div "Accent 1 Accent 2 Accent 3 Accent 4 Accent 5 Accent 6" at bounding box center [562, 165] width 115 height 75
click at [515, 133] on div "Accent 1" at bounding box center [562, 133] width 115 height 10
click at [510, 135] on div at bounding box center [510, 133] width 10 height 10
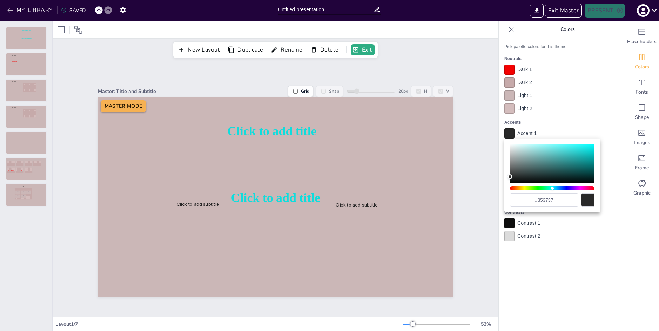
type input "#383b3b"
drag, startPoint x: 549, startPoint y: 155, endPoint x: 514, endPoint y: 174, distance: 39.9
click at [514, 174] on div "Color" at bounding box center [552, 163] width 85 height 39
click at [293, 199] on div at bounding box center [329, 165] width 659 height 331
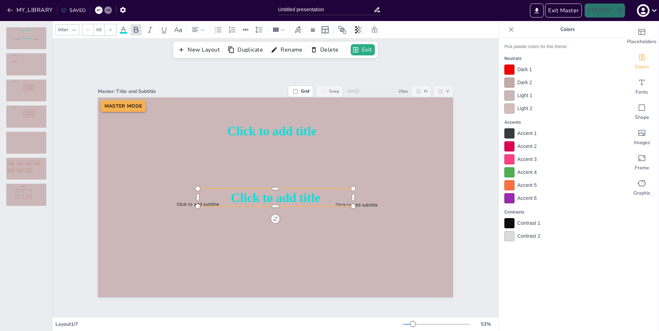
click at [294, 199] on span "Click to add title" at bounding box center [275, 197] width 89 height 15
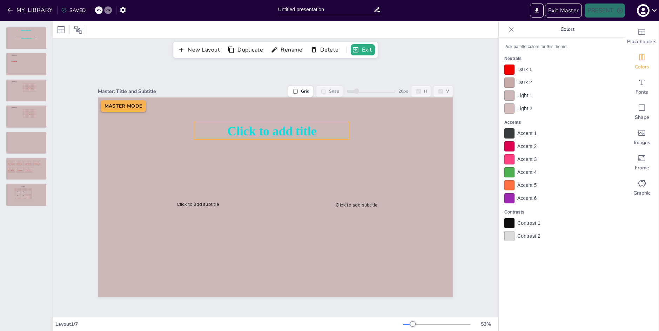
click at [312, 129] on span "Click to add title" at bounding box center [271, 130] width 89 height 15
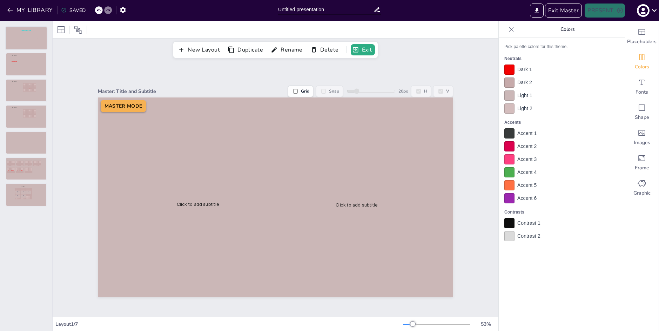
drag, startPoint x: 20, startPoint y: 38, endPoint x: 22, endPoint y: 44, distance: 5.7
click at [20, 39] on div at bounding box center [26, 38] width 41 height 22
drag, startPoint x: 33, startPoint y: 62, endPoint x: 41, endPoint y: 63, distance: 7.8
click at [33, 62] on div at bounding box center [26, 64] width 41 height 22
drag, startPoint x: 18, startPoint y: 34, endPoint x: 77, endPoint y: 79, distance: 73.6
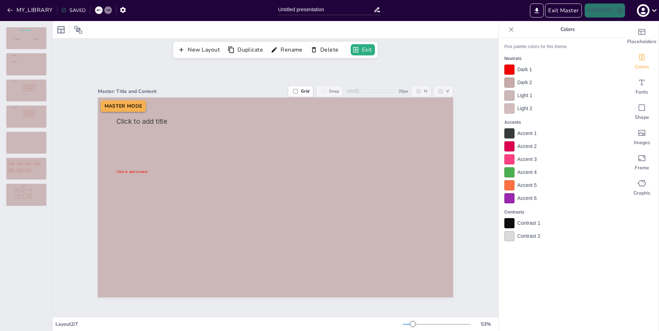
click at [18, 34] on div at bounding box center [26, 38] width 40 height 22
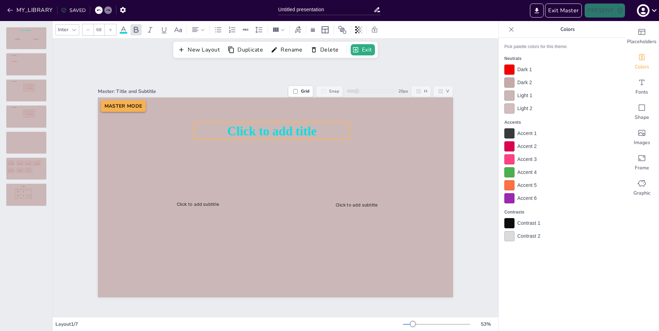
click at [283, 137] on span "Click to add title" at bounding box center [271, 130] width 89 height 15
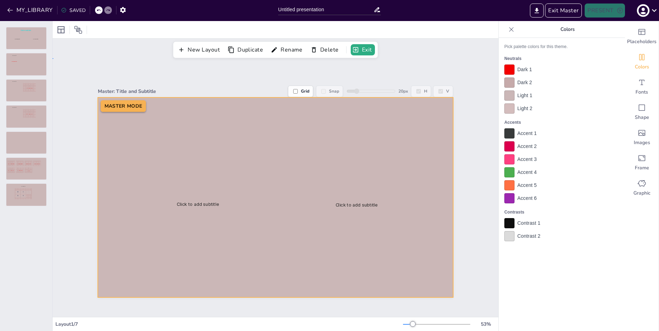
drag, startPoint x: 221, startPoint y: 166, endPoint x: 133, endPoint y: 116, distance: 101.0
click at [16, 64] on div at bounding box center [26, 64] width 41 height 22
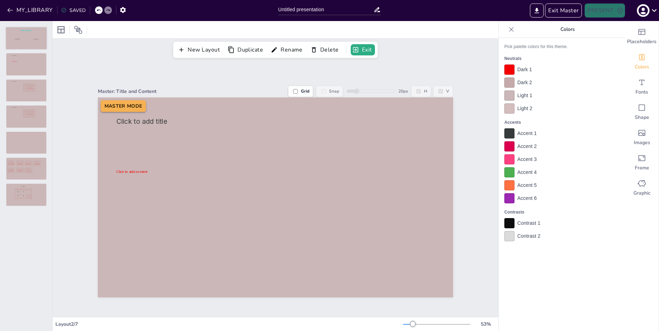
click at [24, 27] on div "Click to add subtitle Click to add subtitle Click to add title" at bounding box center [26, 38] width 42 height 24
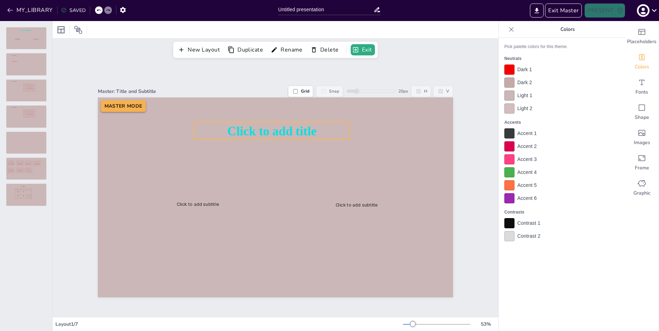
click at [307, 129] on span "Click to add title" at bounding box center [271, 130] width 89 height 15
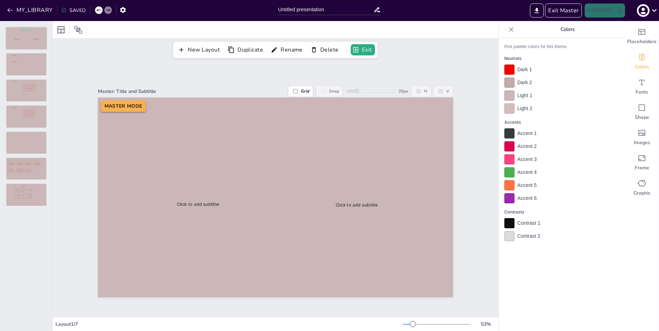
click at [21, 36] on div at bounding box center [26, 38] width 41 height 22
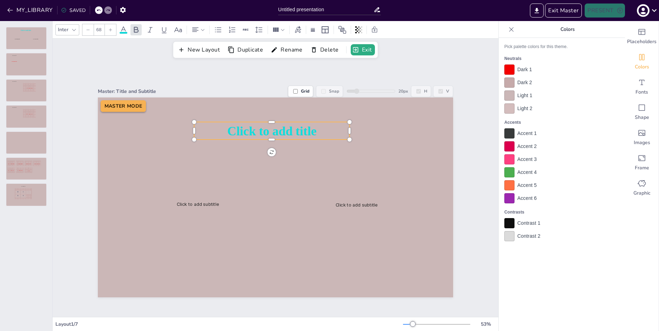
click at [253, 134] on span "Click to add title" at bounding box center [271, 130] width 89 height 15
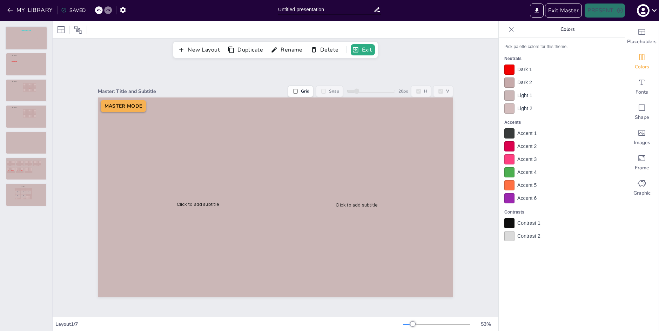
click at [31, 28] on div at bounding box center [26, 38] width 41 height 22
click at [22, 67] on div at bounding box center [26, 64] width 41 height 22
click at [144, 125] on span "Click to add title" at bounding box center [142, 122] width 51 height 8
click at [21, 59] on div at bounding box center [26, 64] width 41 height 22
click at [21, 43] on div at bounding box center [26, 38] width 41 height 22
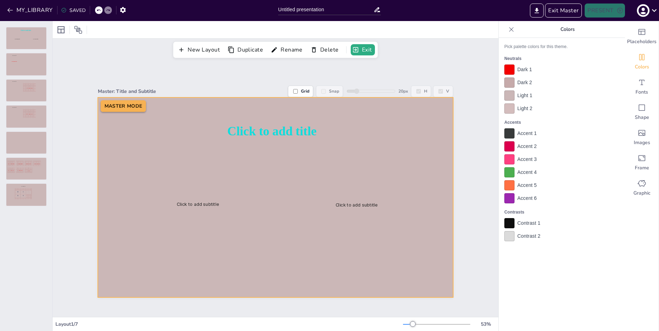
click at [320, 143] on div at bounding box center [276, 198] width 356 height 200
click at [314, 133] on span "Click to add title" at bounding box center [271, 130] width 89 height 15
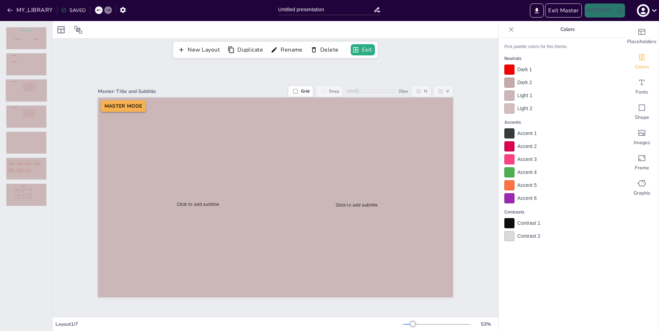
click at [23, 100] on div at bounding box center [26, 90] width 41 height 22
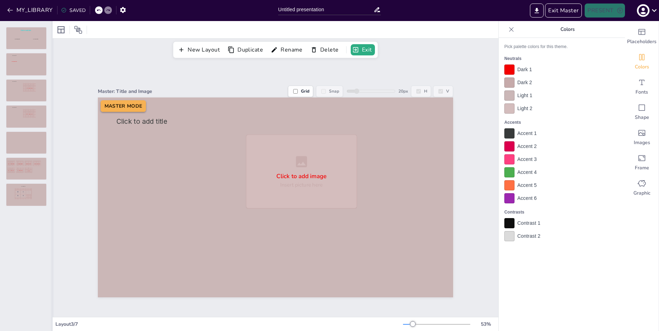
drag, startPoint x: 29, startPoint y: 115, endPoint x: 52, endPoint y: 127, distance: 25.6
click at [29, 115] on div at bounding box center [26, 117] width 40 height 22
click at [141, 121] on span "Click to add title" at bounding box center [142, 122] width 51 height 8
click at [37, 85] on div at bounding box center [26, 90] width 41 height 22
click at [34, 112] on div at bounding box center [26, 117] width 41 height 22
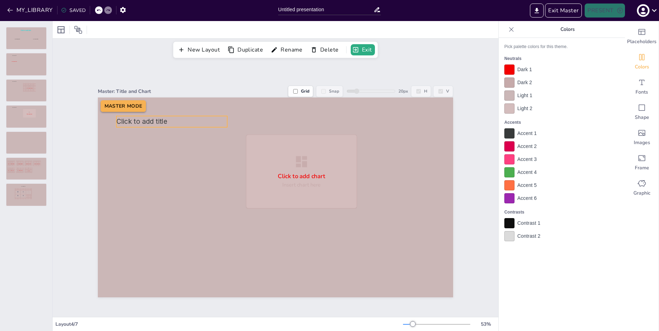
click at [191, 123] on p "Click to add title" at bounding box center [172, 122] width 111 height 8
click at [4, 66] on div "Click to add subtitle Click to add subtitle Click to add title Click to add tit…" at bounding box center [26, 117] width 52 height 180
click at [39, 79] on div "Click to add title Click to add image Insert picture here" at bounding box center [26, 91] width 42 height 24
drag, startPoint x: 32, startPoint y: 98, endPoint x: 38, endPoint y: 57, distance: 41.5
click at [32, 98] on div at bounding box center [26, 91] width 40 height 22
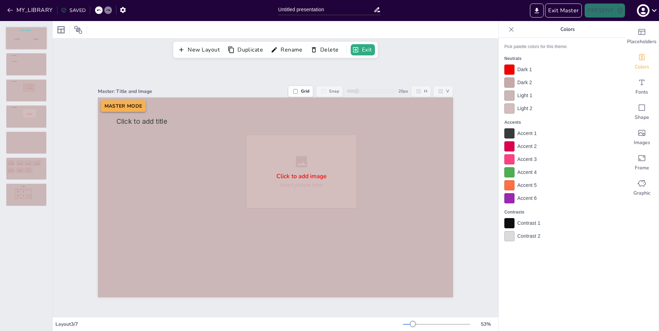
click at [38, 34] on div at bounding box center [26, 38] width 41 height 22
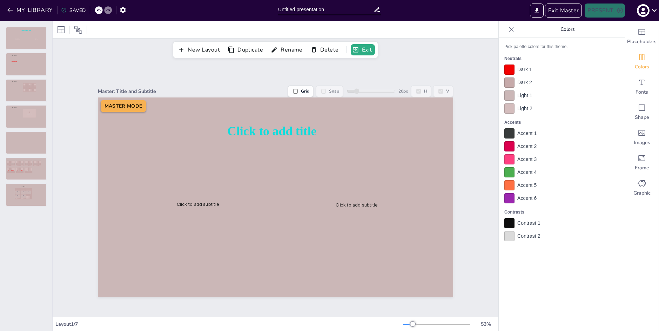
click at [28, 77] on div "Click to add subtitle Click to add subtitle Click to add title Click to add tit…" at bounding box center [26, 117] width 52 height 180
click at [32, 69] on div at bounding box center [26, 64] width 41 height 22
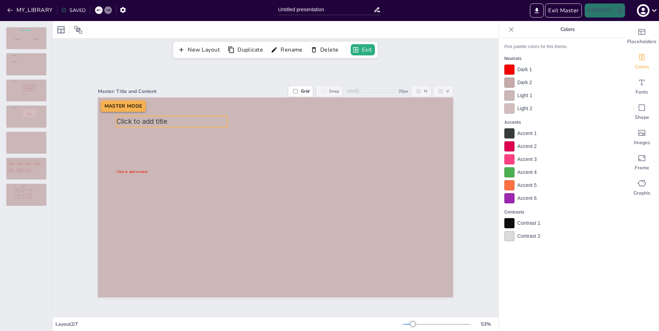
click at [155, 120] on span "Click to add title" at bounding box center [142, 122] width 51 height 8
click at [34, 84] on div at bounding box center [26, 90] width 41 height 22
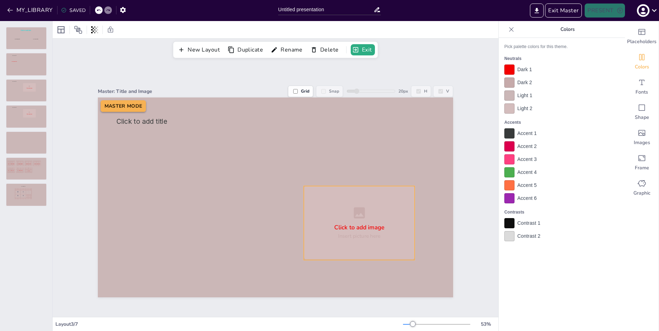
drag, startPoint x: 309, startPoint y: 192, endPoint x: 365, endPoint y: 243, distance: 76.0
click at [365, 243] on div "Click to add image Insert picture here" at bounding box center [359, 223] width 111 height 74
click at [23, 121] on div at bounding box center [26, 117] width 41 height 22
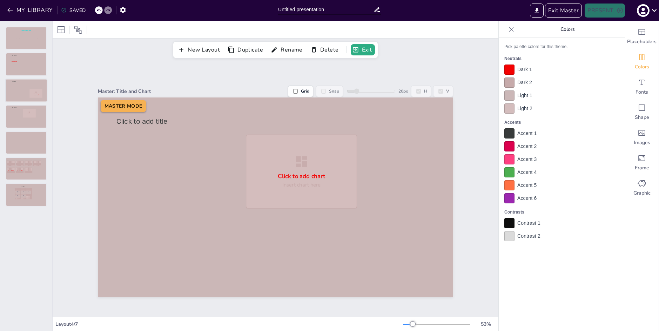
click at [25, 90] on div at bounding box center [26, 90] width 41 height 22
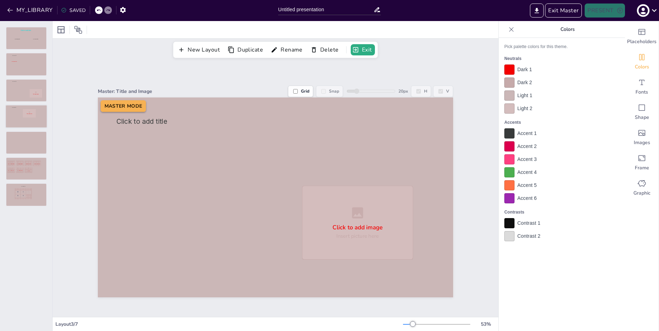
click at [29, 119] on div at bounding box center [26, 117] width 41 height 22
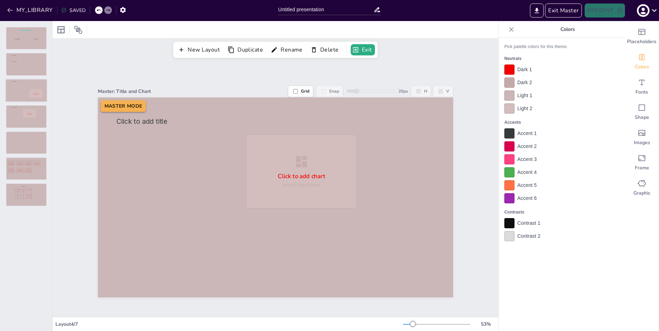
drag, startPoint x: 34, startPoint y: 89, endPoint x: 34, endPoint y: 97, distance: 7.8
click at [34, 89] on div at bounding box center [26, 90] width 41 height 22
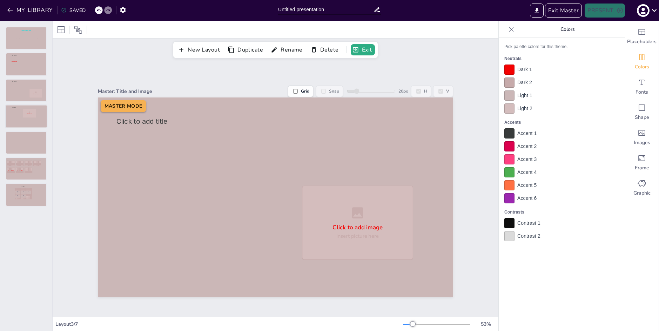
click at [32, 111] on div at bounding box center [26, 117] width 41 height 22
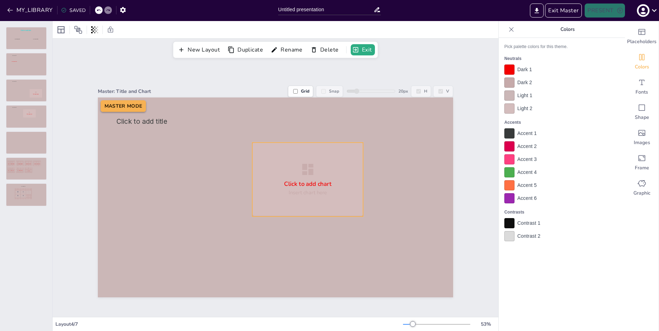
drag, startPoint x: 305, startPoint y: 170, endPoint x: 325, endPoint y: 197, distance: 33.3
click at [325, 197] on div "Click to add chart Insert chart here" at bounding box center [307, 179] width 111 height 74
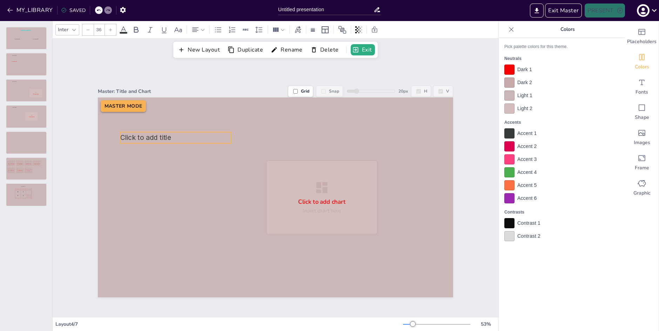
drag, startPoint x: 171, startPoint y: 119, endPoint x: 175, endPoint y: 135, distance: 16.3
click at [175, 135] on p "Click to add title" at bounding box center [175, 138] width 111 height 8
click at [29, 138] on div at bounding box center [26, 143] width 41 height 22
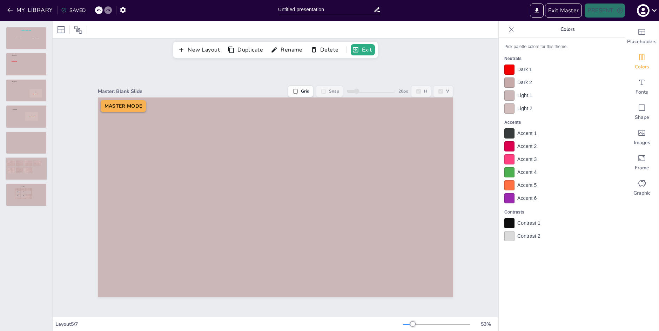
click at [32, 168] on div at bounding box center [26, 169] width 41 height 22
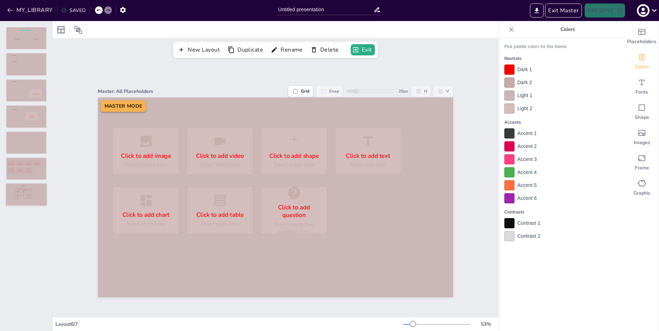
click at [28, 197] on div at bounding box center [26, 195] width 41 height 22
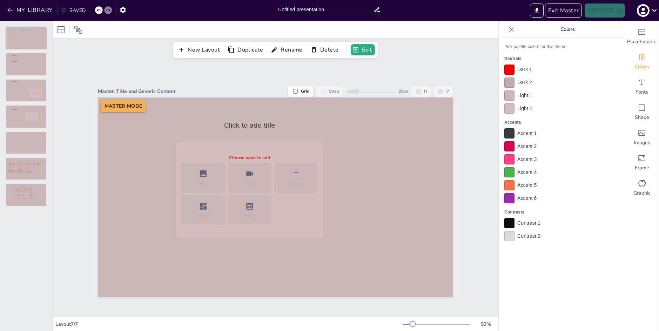
click at [35, 39] on div at bounding box center [26, 38] width 41 height 22
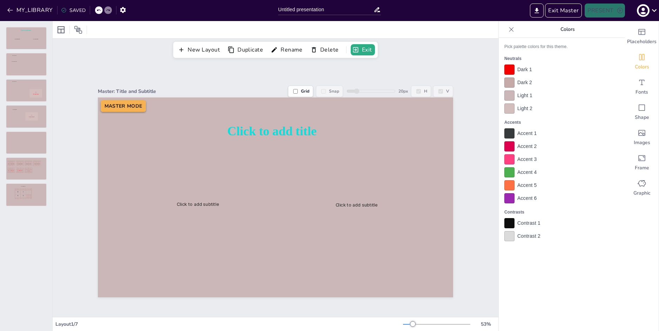
click at [512, 130] on div at bounding box center [510, 133] width 10 height 10
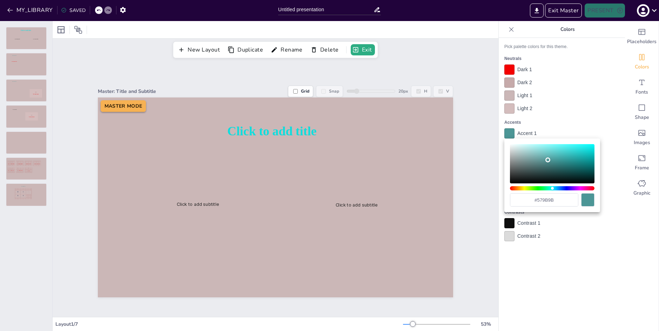
type input "#58a6a6"
drag, startPoint x: 544, startPoint y: 169, endPoint x: 561, endPoint y: 181, distance: 20.8
click at [546, 158] on div "Color" at bounding box center [552, 163] width 85 height 39
click at [616, 84] on div at bounding box center [329, 165] width 659 height 331
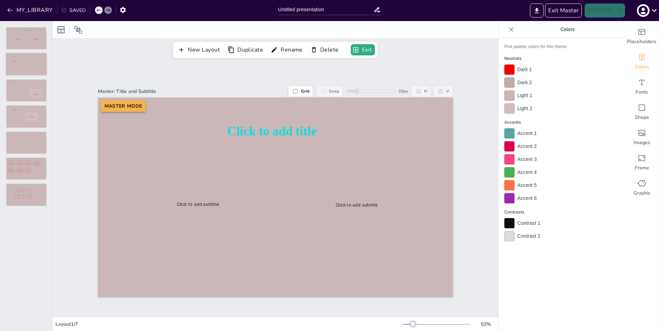
click at [40, 60] on div at bounding box center [26, 64] width 41 height 22
drag, startPoint x: 29, startPoint y: 34, endPoint x: 34, endPoint y: 40, distance: 8.3
click at [29, 34] on div at bounding box center [26, 38] width 41 height 22
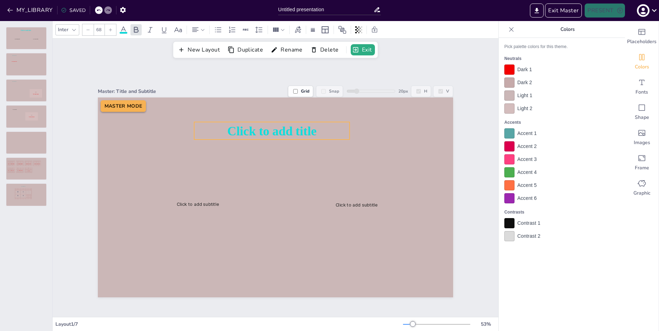
click at [289, 132] on span "Click to add title" at bounding box center [271, 130] width 89 height 15
drag, startPoint x: 287, startPoint y: 128, endPoint x: 290, endPoint y: 141, distance: 13.2
click at [290, 141] on span "Click to add title" at bounding box center [275, 137] width 89 height 15
drag, startPoint x: 289, startPoint y: 141, endPoint x: 286, endPoint y: 132, distance: 9.7
click at [286, 132] on span "Click to add title" at bounding box center [275, 134] width 89 height 15
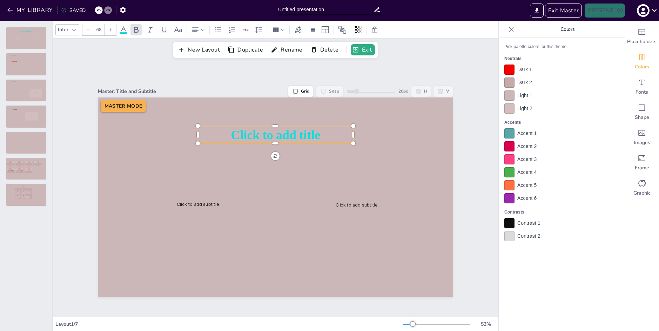
click at [286, 133] on span "Click to add title" at bounding box center [275, 134] width 89 height 15
click at [512, 132] on div at bounding box center [510, 133] width 10 height 10
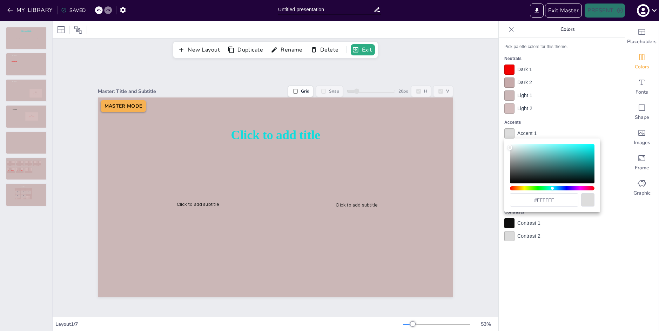
type input "#dce8e8"
drag, startPoint x: 539, startPoint y: 183, endPoint x: 515, endPoint y: 148, distance: 41.8
click at [515, 148] on div "Color" at bounding box center [552, 163] width 85 height 39
drag, startPoint x: 583, startPoint y: 84, endPoint x: 576, endPoint y: 92, distance: 10.2
click at [583, 85] on div at bounding box center [329, 165] width 659 height 331
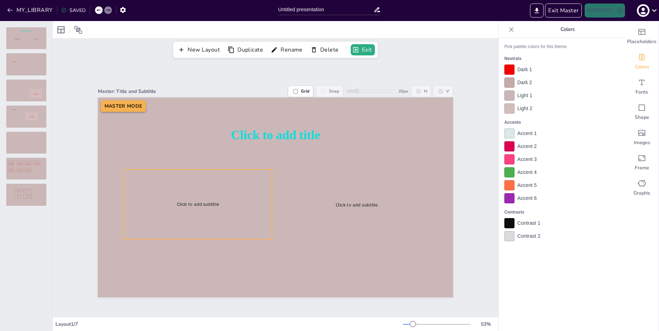
click at [223, 186] on div "Click to add subtitle" at bounding box center [198, 205] width 148 height 70
type input "68"
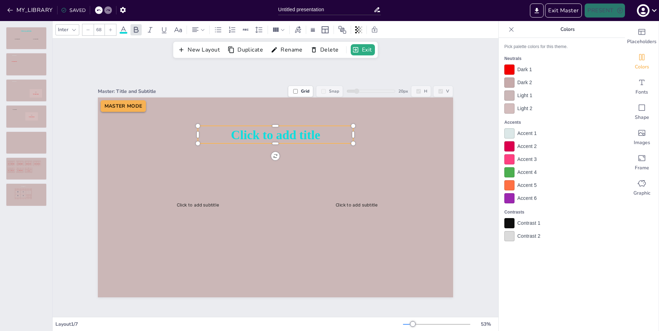
click at [309, 129] on span "Click to add title" at bounding box center [275, 134] width 89 height 15
click at [509, 144] on div at bounding box center [510, 146] width 10 height 10
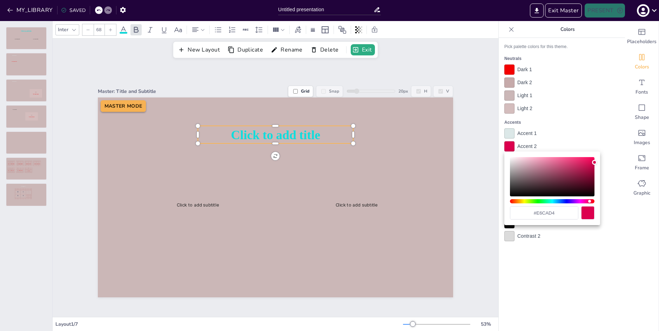
type input "#edebeb"
drag, startPoint x: 543, startPoint y: 167, endPoint x: 511, endPoint y: 160, distance: 32.6
click at [511, 160] on div "Color" at bounding box center [552, 176] width 85 height 39
drag, startPoint x: 575, startPoint y: 128, endPoint x: 568, endPoint y: 128, distance: 7.7
click at [575, 128] on div at bounding box center [329, 165] width 659 height 331
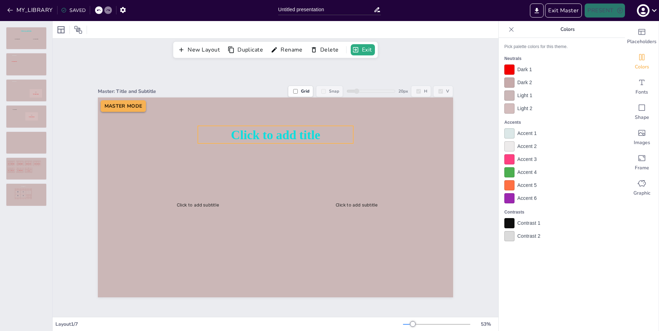
click at [279, 132] on span "Click to add title" at bounding box center [275, 134] width 89 height 15
click at [508, 133] on div at bounding box center [510, 133] width 10 height 10
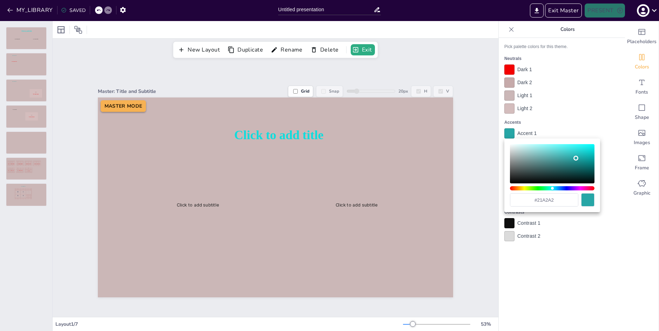
type input "#23a6a6"
drag, startPoint x: 551, startPoint y: 166, endPoint x: 570, endPoint y: 157, distance: 21.0
click at [570, 158] on div "Color" at bounding box center [552, 163] width 85 height 39
click at [563, 97] on div at bounding box center [329, 165] width 659 height 331
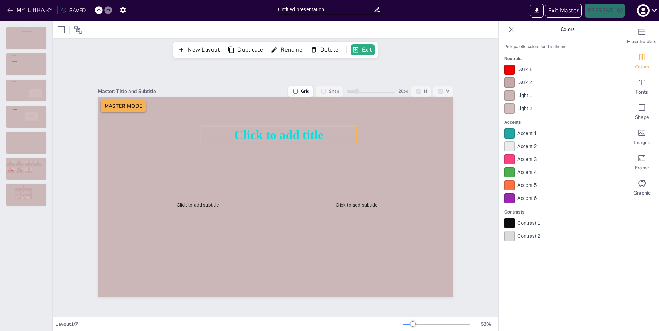
click at [302, 131] on span "Click to add title" at bounding box center [278, 134] width 89 height 15
click at [512, 133] on div at bounding box center [510, 133] width 10 height 10
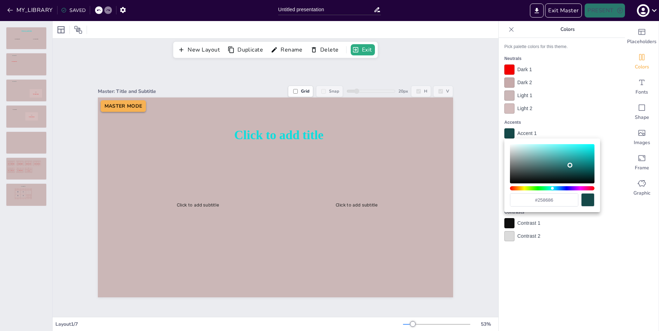
type input "#268b8b"
drag, startPoint x: 541, startPoint y: 153, endPoint x: 565, endPoint y: 162, distance: 25.2
click at [565, 162] on div "Color" at bounding box center [552, 163] width 85 height 39
click at [580, 110] on div at bounding box center [329, 165] width 659 height 331
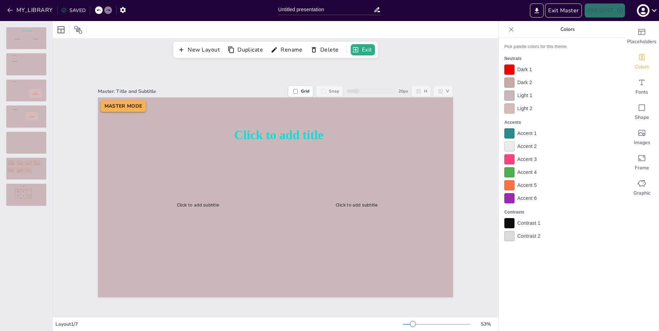
click at [509, 132] on div at bounding box center [510, 133] width 10 height 10
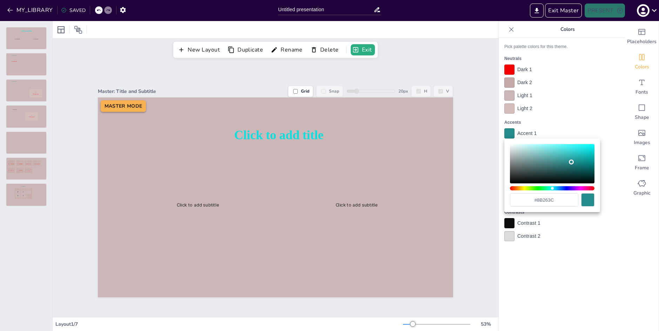
click at [583, 190] on div "Hue" at bounding box center [552, 188] width 85 height 4
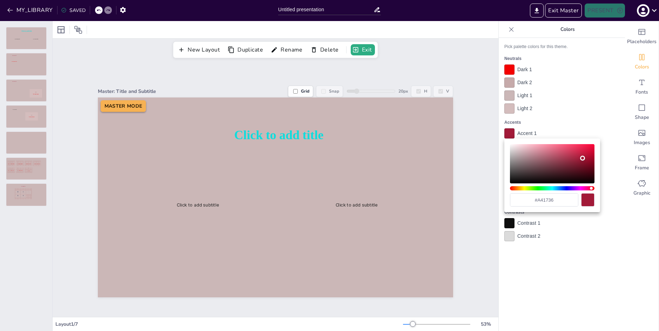
drag, startPoint x: 569, startPoint y: 166, endPoint x: 574, endPoint y: 158, distance: 10.1
click at [574, 158] on div "Color" at bounding box center [552, 163] width 85 height 39
type input "#a81838"
click at [581, 158] on div "Color" at bounding box center [583, 158] width 5 height 5
click at [580, 158] on div "Color" at bounding box center [582, 157] width 5 height 5
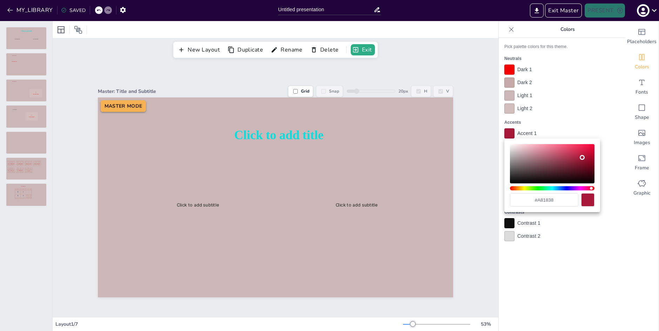
click at [586, 119] on div at bounding box center [329, 165] width 659 height 331
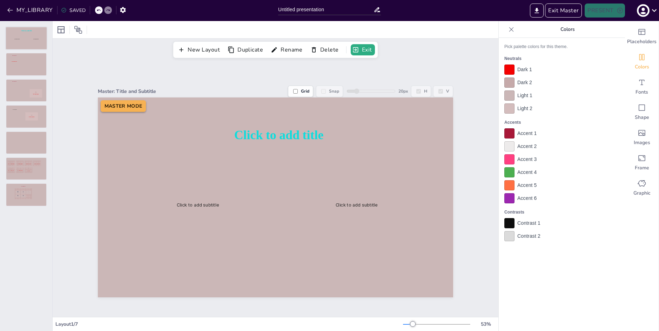
click at [21, 36] on div at bounding box center [26, 38] width 41 height 22
click at [32, 67] on div at bounding box center [26, 64] width 41 height 22
click at [24, 39] on div at bounding box center [26, 38] width 41 height 22
click at [275, 138] on span "Click to add title" at bounding box center [278, 134] width 89 height 15
click at [120, 27] on icon at bounding box center [123, 30] width 8 height 8
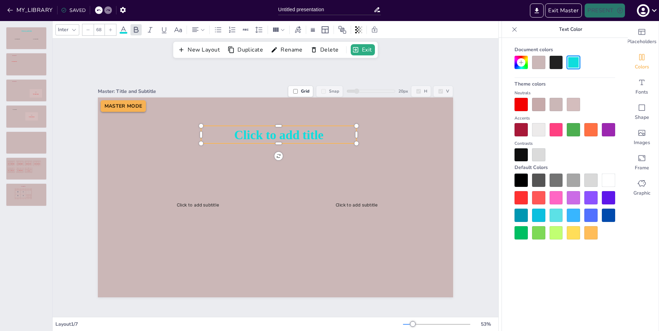
click at [124, 28] on icon at bounding box center [123, 30] width 8 height 8
click at [499, 75] on div "Placeholders Colors Fonts Shape Images Frame Graphic Colors Pick palette colors…" at bounding box center [579, 176] width 161 height 310
click at [29, 70] on div at bounding box center [26, 64] width 41 height 22
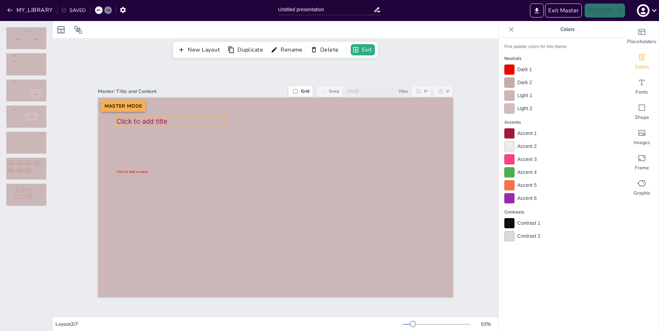
click at [177, 120] on p "Click to add title" at bounding box center [172, 122] width 111 height 8
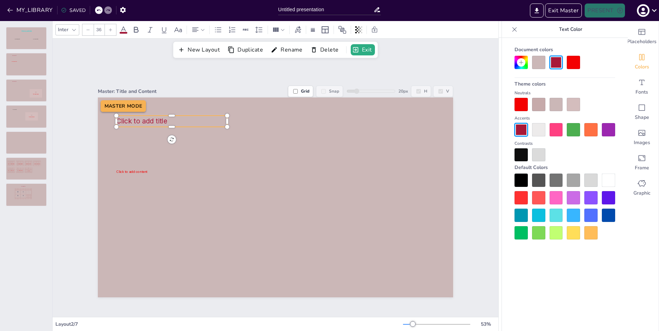
click at [127, 31] on icon at bounding box center [123, 30] width 8 height 8
click at [125, 30] on icon at bounding box center [123, 29] width 6 height 7
click at [122, 33] on span at bounding box center [124, 33] width 8 height 2
click at [124, 33] on span at bounding box center [124, 33] width 8 height 2
click at [542, 106] on div at bounding box center [538, 104] width 13 height 13
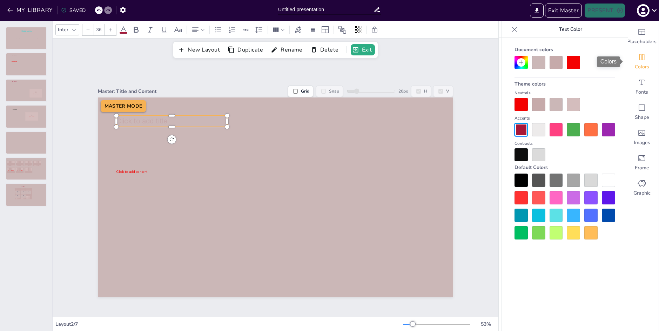
click at [641, 56] on icon "Colors" at bounding box center [642, 57] width 8 height 8
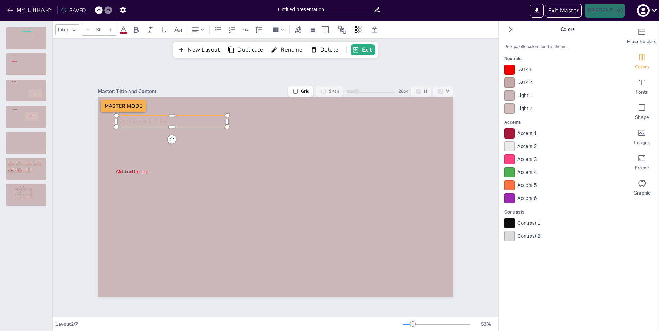
click at [511, 136] on div at bounding box center [510, 133] width 10 height 10
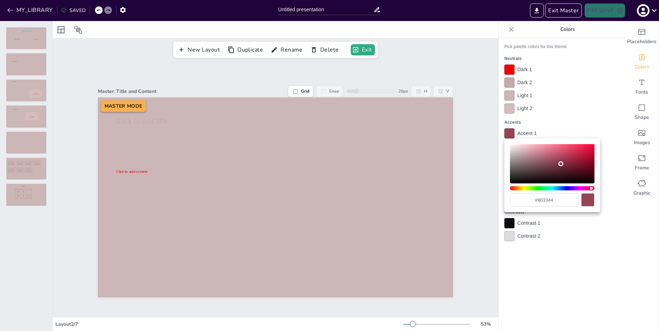
type input "#521b27"
drag, startPoint x: 540, startPoint y: 156, endPoint x: 561, endPoint y: 171, distance: 25.1
click at [561, 171] on div "Color" at bounding box center [552, 163] width 85 height 39
click at [566, 72] on div at bounding box center [329, 165] width 659 height 331
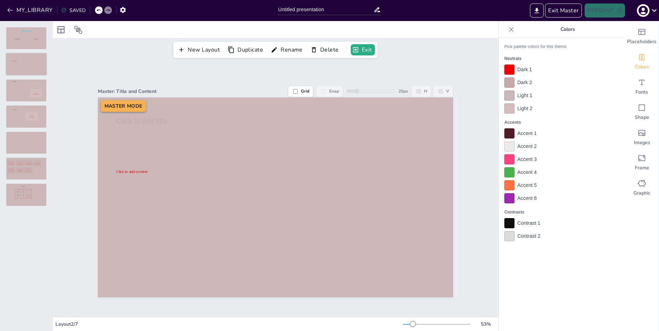
click at [21, 63] on div at bounding box center [26, 64] width 41 height 22
